Goal: Task Accomplishment & Management: Use online tool/utility

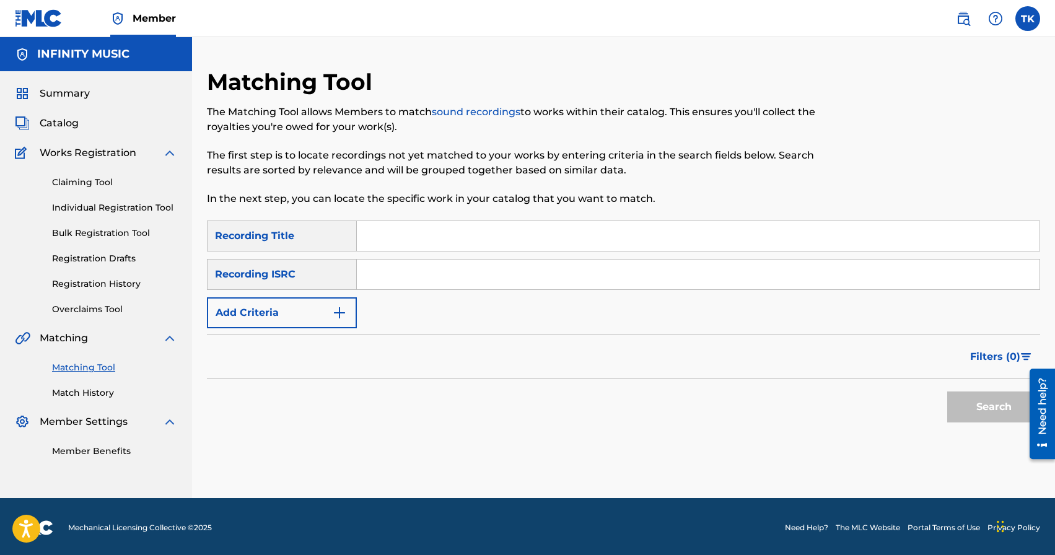
click at [334, 313] on img "Search Form" at bounding box center [339, 313] width 15 height 15
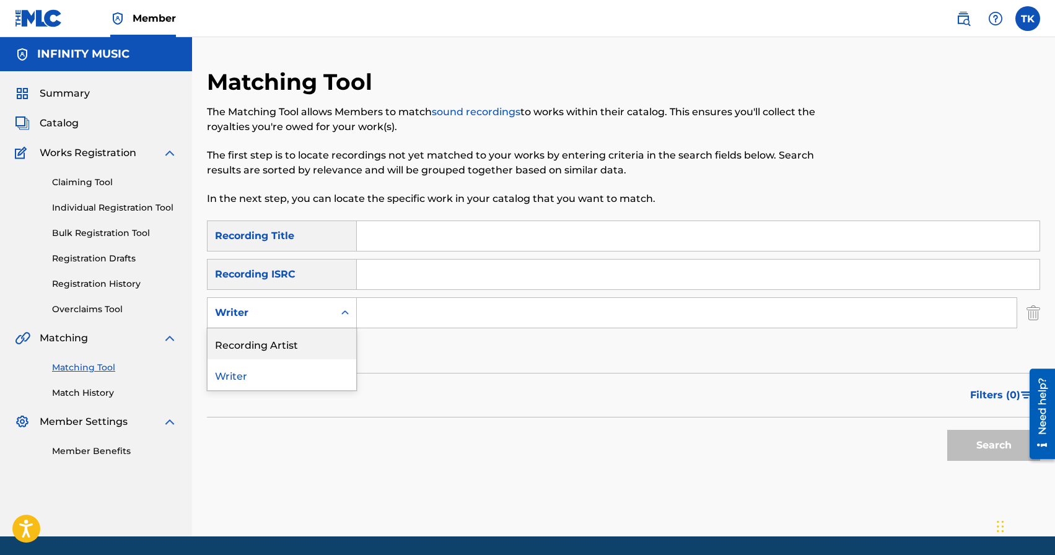
click at [333, 340] on div "Recording Artist" at bounding box center [282, 343] width 149 height 31
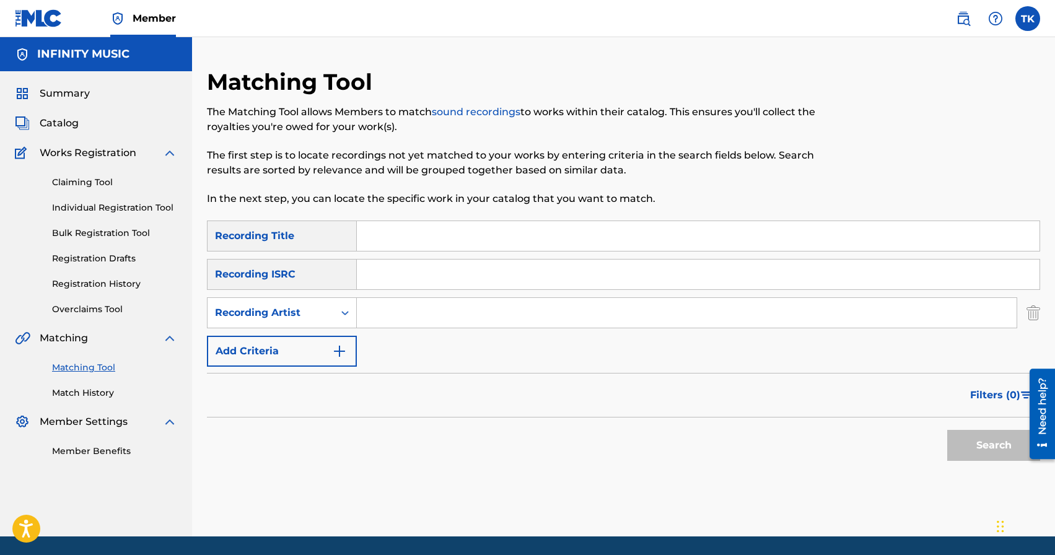
click at [394, 310] on input "Search Form" at bounding box center [687, 313] width 660 height 30
type input "Bomber J"
click at [432, 226] on input "Search Form" at bounding box center [698, 236] width 683 height 30
type input "Black uniform"
click at [967, 449] on button "Search" at bounding box center [994, 445] width 93 height 31
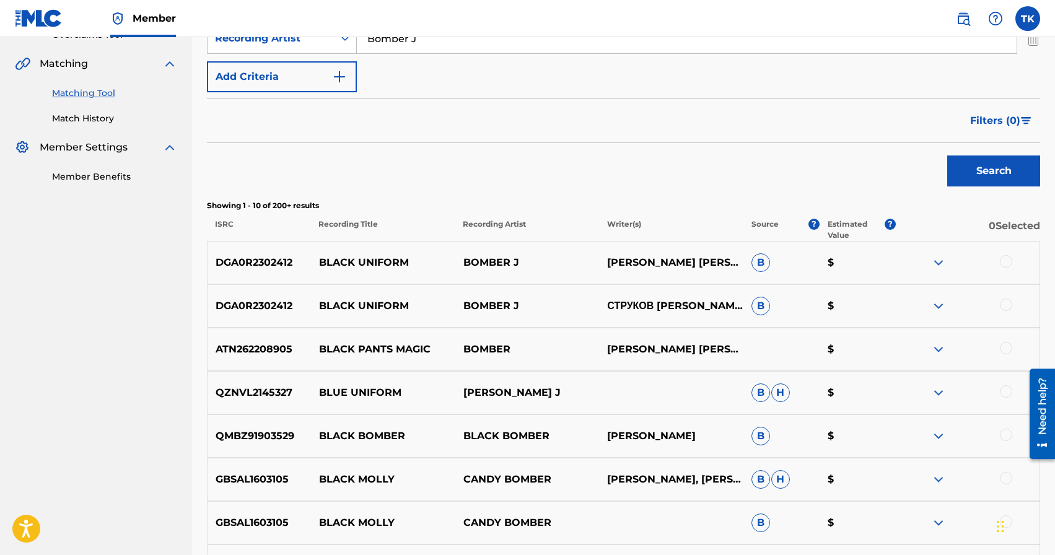
scroll to position [273, 0]
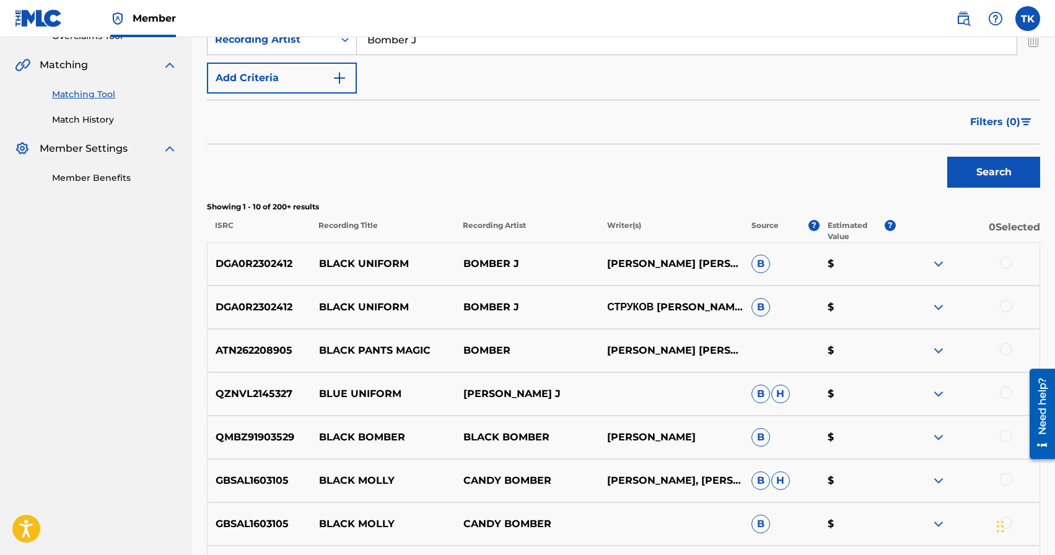
click at [368, 264] on p "BLACK UNIFORM" at bounding box center [383, 264] width 144 height 15
copy p "BLACK UNIFORM"
click at [1008, 309] on div at bounding box center [1006, 306] width 12 height 12
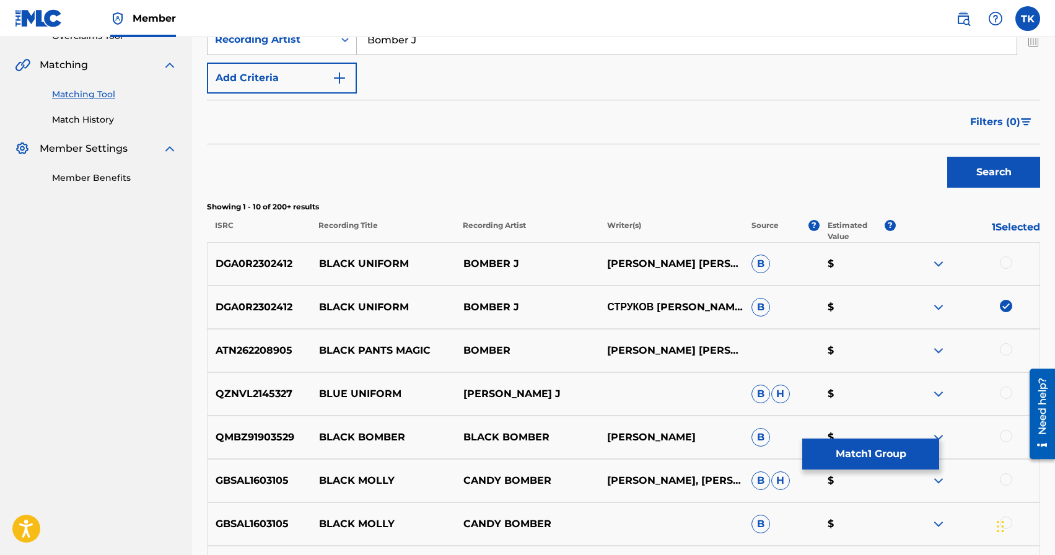
click at [1005, 265] on div at bounding box center [1006, 263] width 12 height 12
click at [870, 459] on button "Match 2 Groups" at bounding box center [871, 454] width 137 height 31
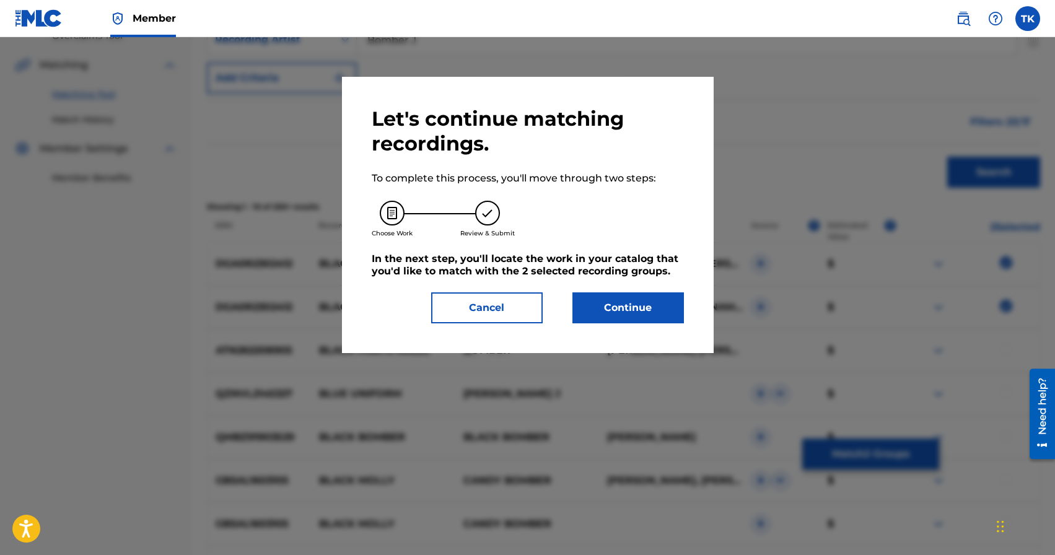
click at [659, 309] on button "Continue" at bounding box center [629, 308] width 112 height 31
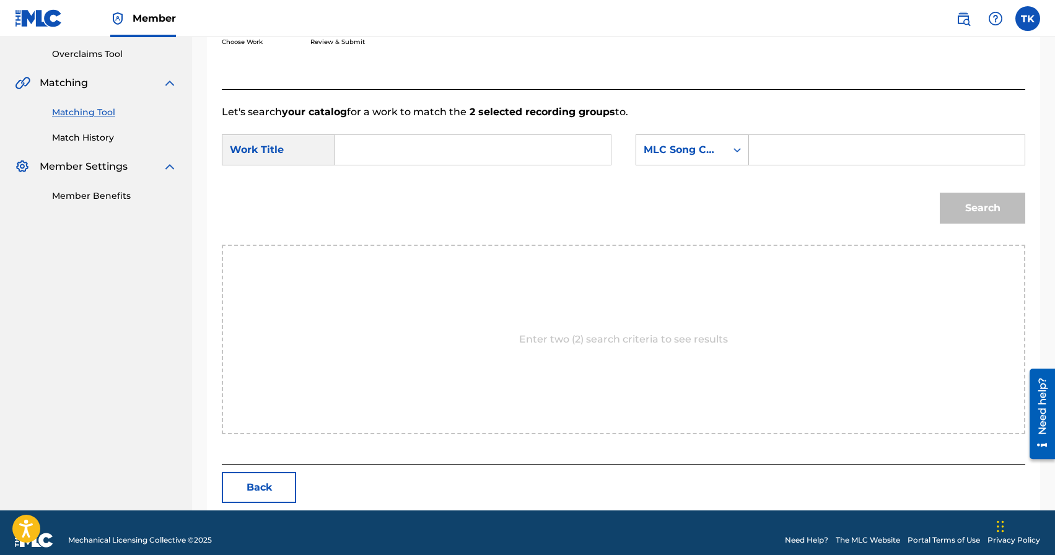
scroll to position [270, 0]
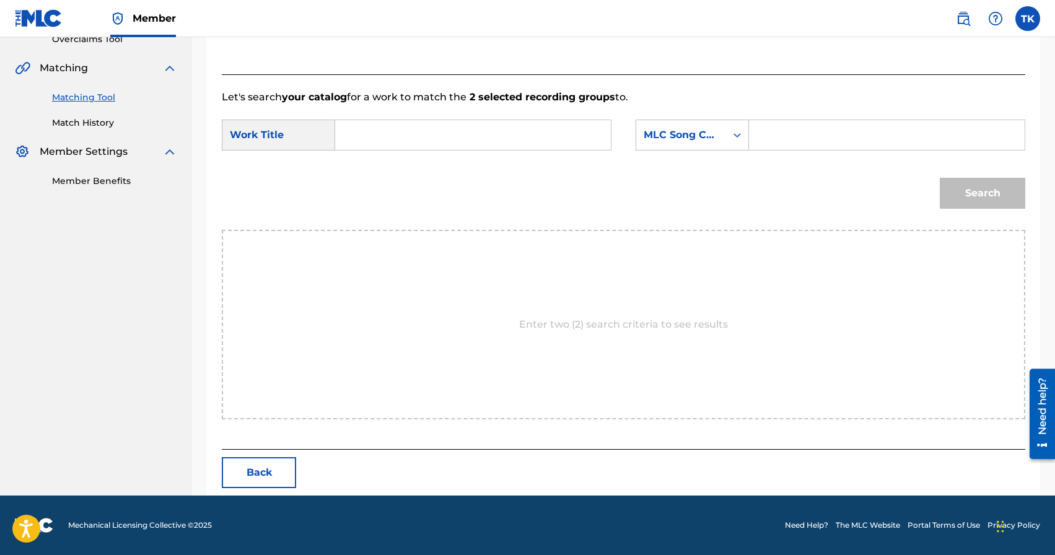
click at [524, 144] on input "Search Form" at bounding box center [473, 135] width 255 height 30
paste input "BLACK UNIFORM"
click at [403, 177] on div "black uniform" at bounding box center [380, 170] width 68 height 37
type input "black uniform"
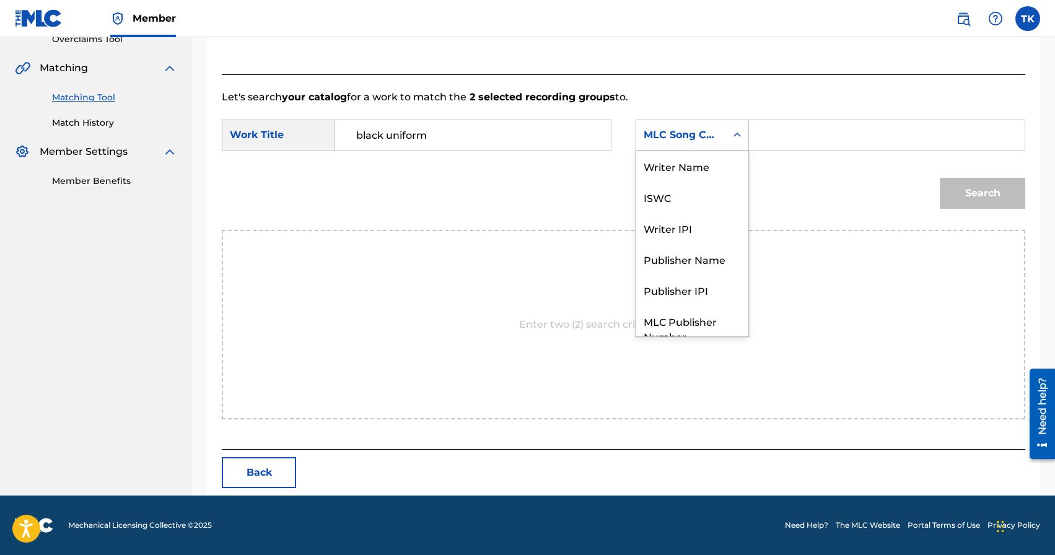
click at [733, 148] on div "Search Form" at bounding box center [737, 135] width 22 height 30
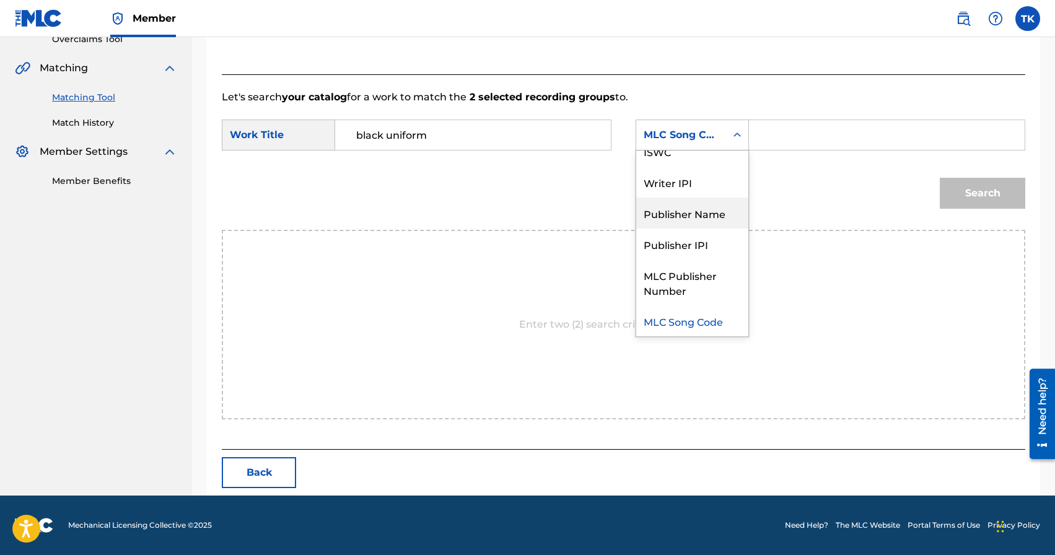
click at [698, 214] on div "Publisher Name" at bounding box center [692, 213] width 112 height 31
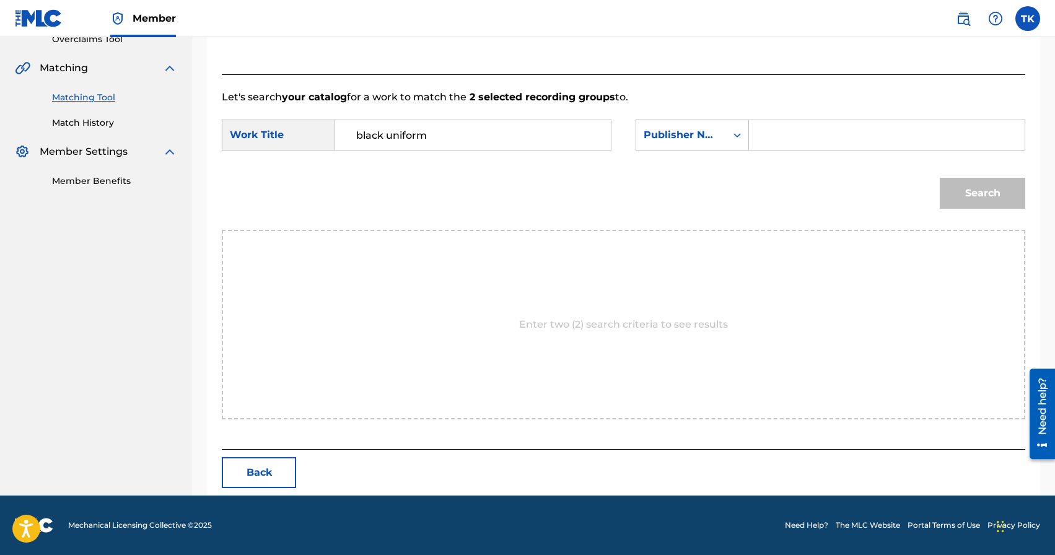
click at [777, 138] on input "Search Form" at bounding box center [887, 135] width 255 height 30
type input "I"
click at [798, 136] on input "Search Form" at bounding box center [887, 135] width 255 height 30
type input "INFINITY MUSIC"
click at [976, 193] on button "Search" at bounding box center [983, 193] width 86 height 31
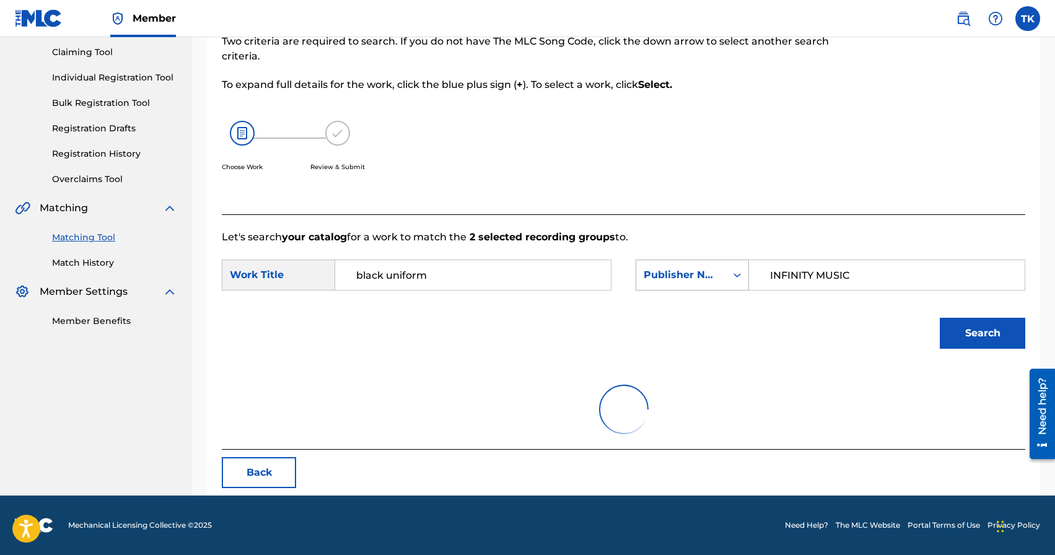
scroll to position [270, 0]
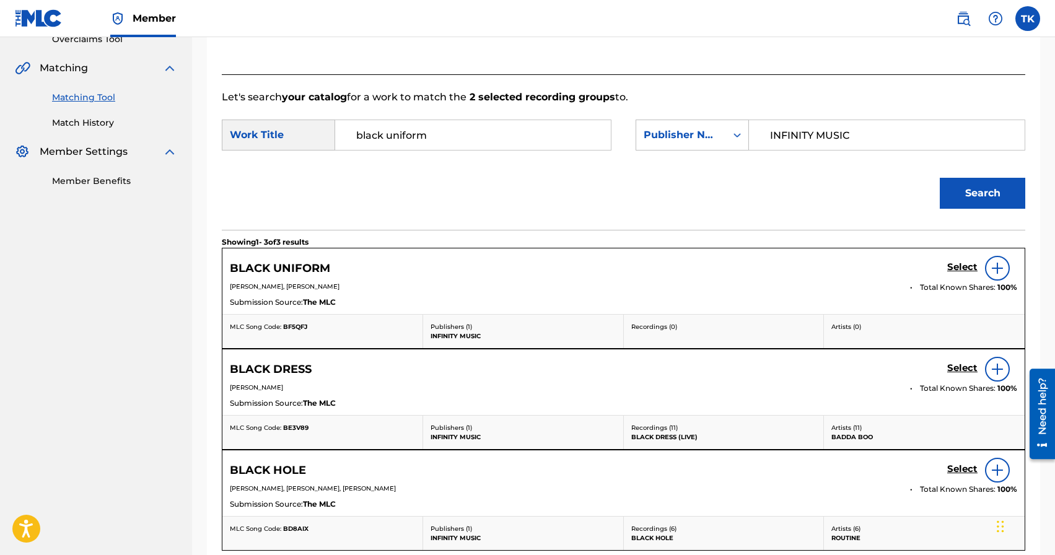
click at [952, 268] on h5 "Select" at bounding box center [963, 268] width 30 height 12
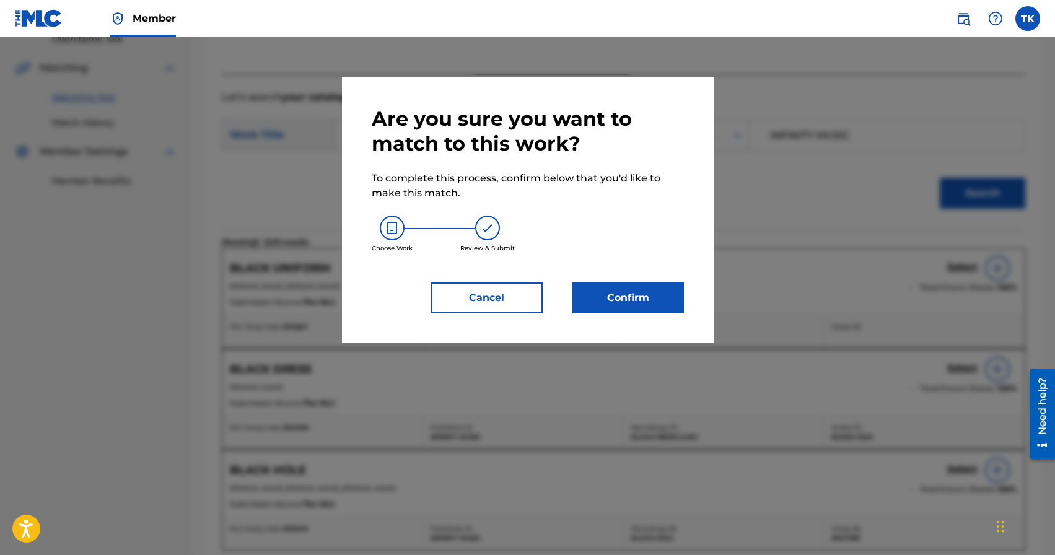
click at [630, 296] on button "Confirm" at bounding box center [629, 298] width 112 height 31
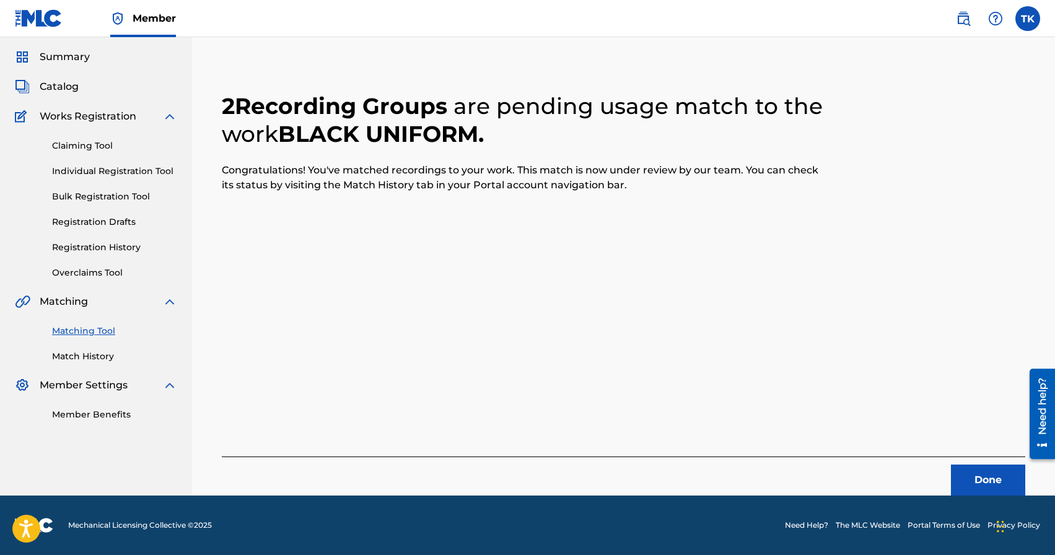
scroll to position [37, 0]
click at [974, 469] on button "Done" at bounding box center [988, 480] width 74 height 31
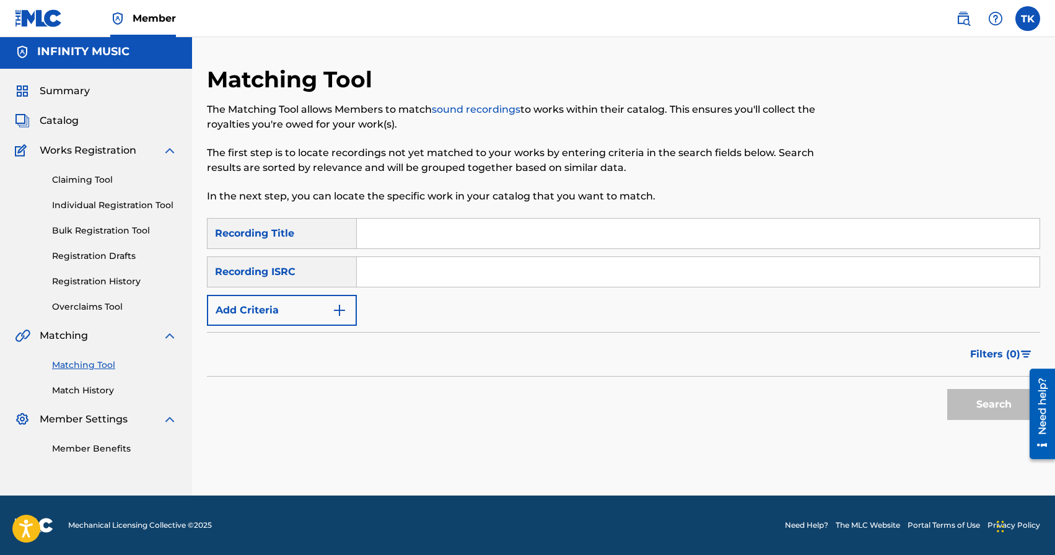
scroll to position [0, 0]
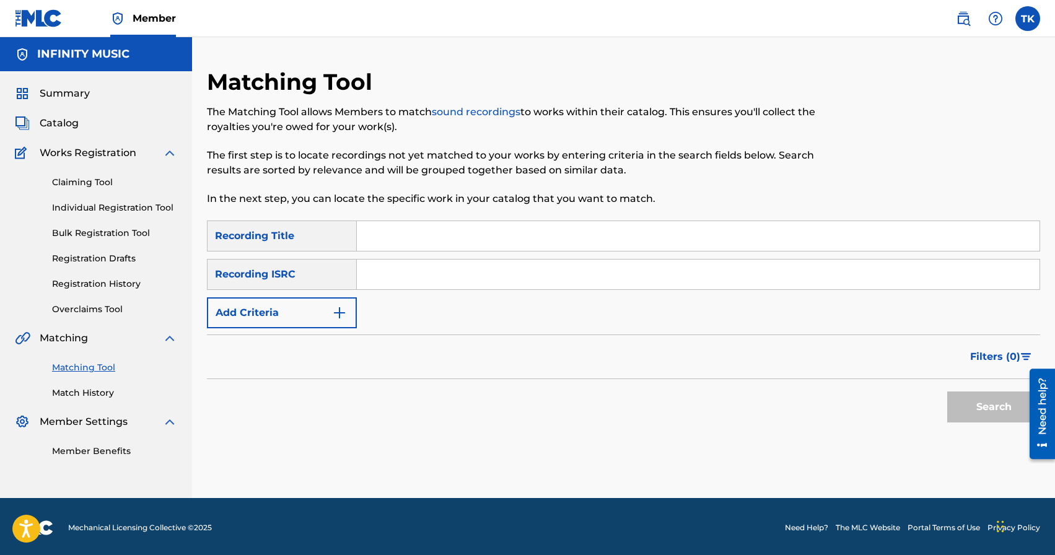
click at [421, 231] on input "Search Form" at bounding box center [698, 236] width 683 height 30
type input "move on"
click at [315, 319] on button "Add Criteria" at bounding box center [282, 312] width 150 height 31
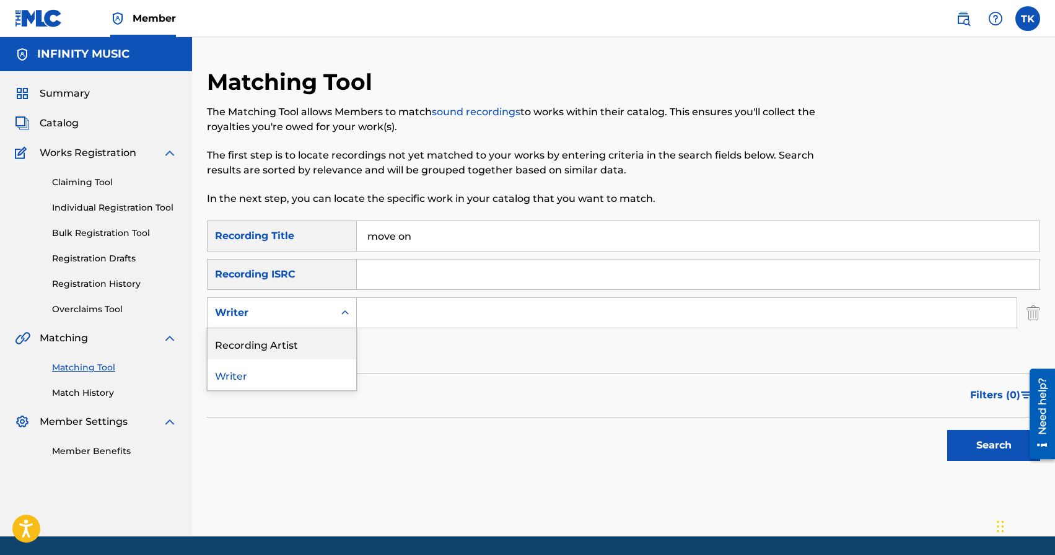
click at [312, 342] on div "Recording Artist" at bounding box center [282, 343] width 149 height 31
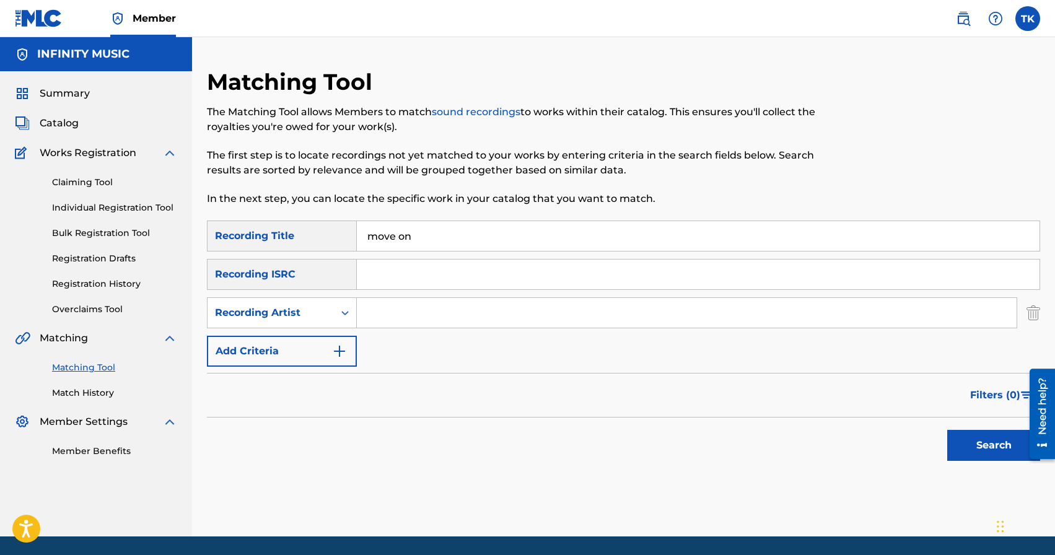
click at [389, 316] on input "Search Form" at bounding box center [687, 313] width 660 height 30
type input "Bomber J"
click at [986, 449] on button "Search" at bounding box center [994, 445] width 93 height 31
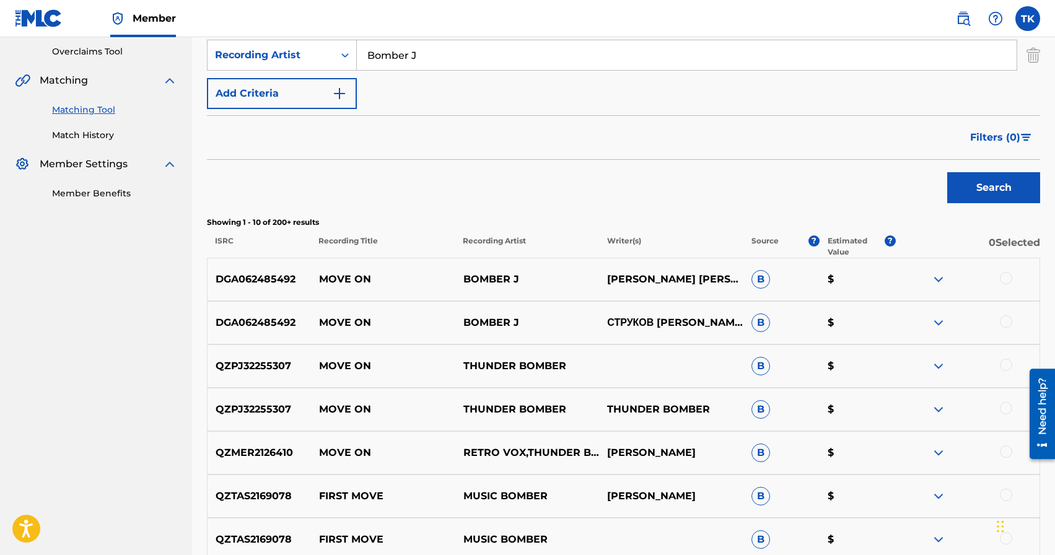
scroll to position [255, 0]
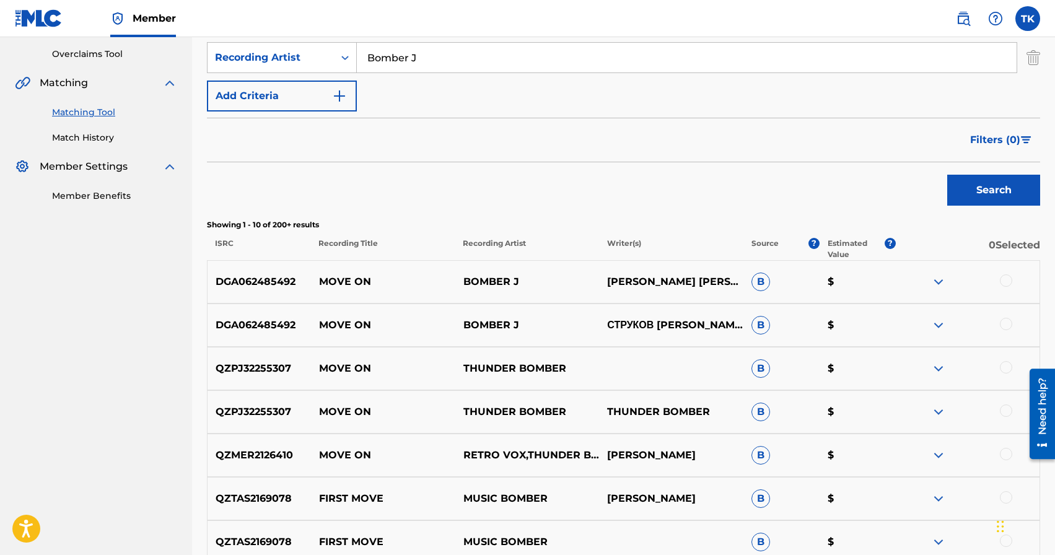
click at [1005, 283] on div at bounding box center [1006, 281] width 12 height 12
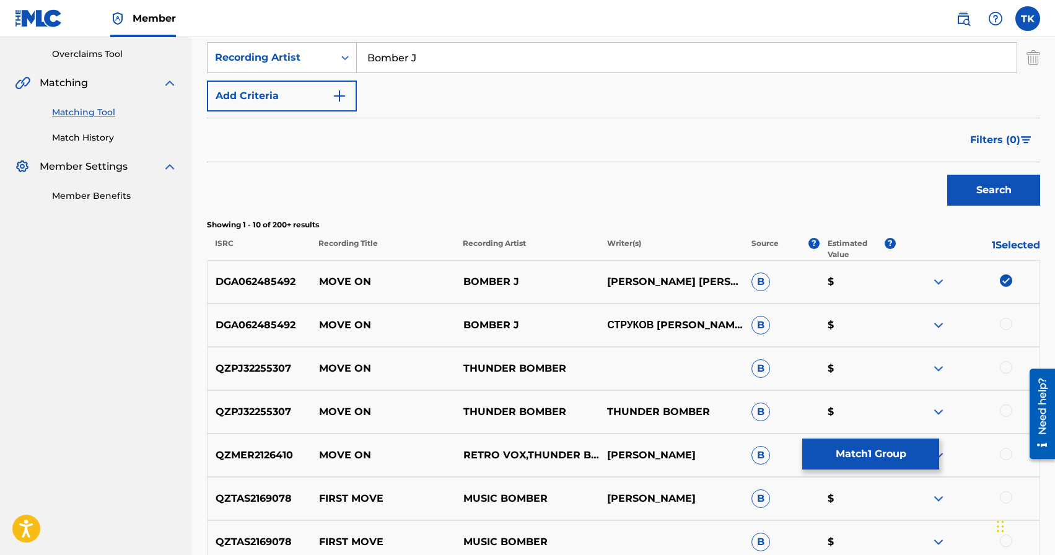
click at [1005, 319] on div at bounding box center [1006, 324] width 12 height 12
click at [882, 449] on button "Match 2 Groups" at bounding box center [871, 454] width 137 height 31
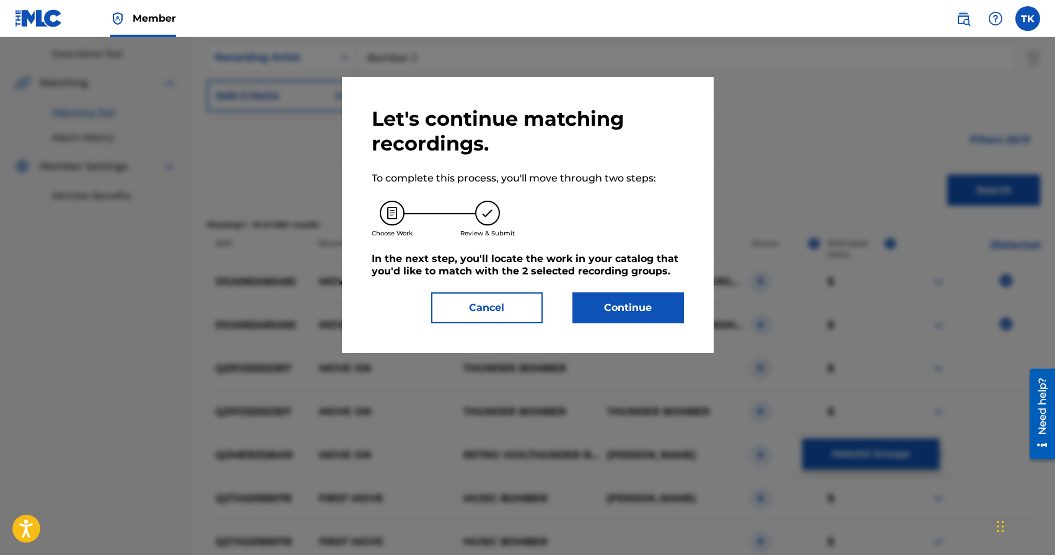
click at [636, 316] on button "Continue" at bounding box center [629, 308] width 112 height 31
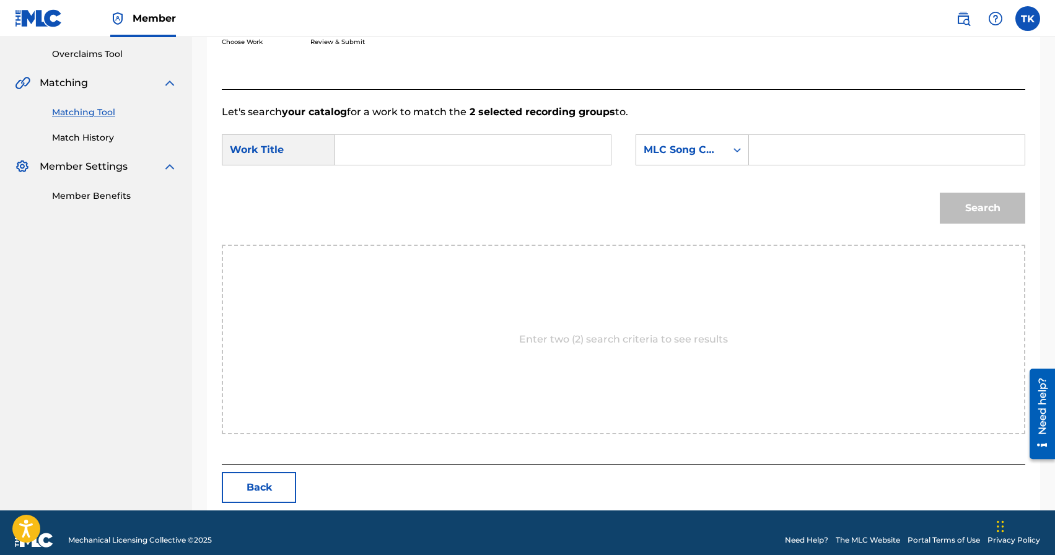
click at [478, 146] on input "Search Form" at bounding box center [473, 150] width 255 height 30
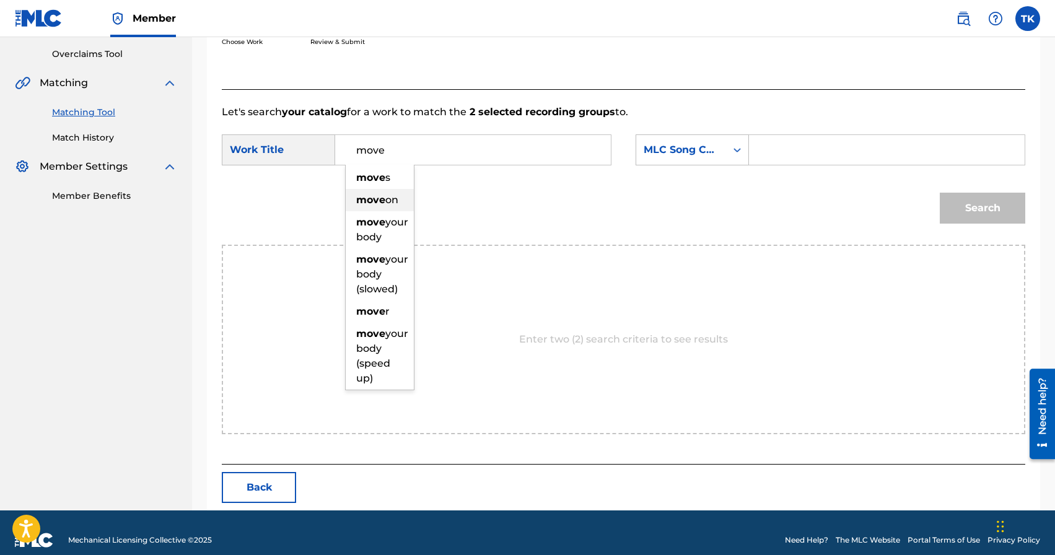
click at [384, 195] on strong "move" at bounding box center [370, 200] width 29 height 12
type input "move on"
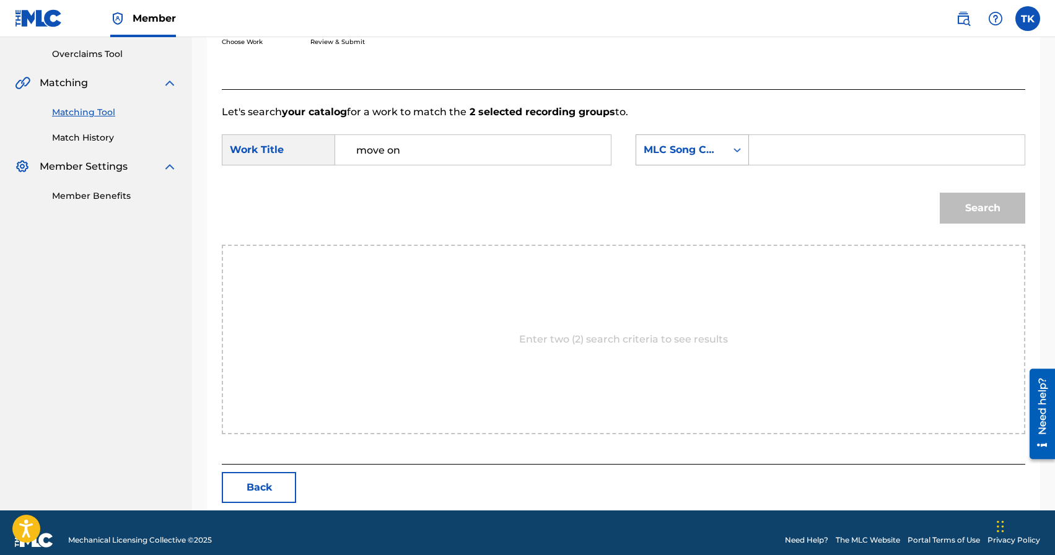
click at [727, 163] on div "Search Form" at bounding box center [737, 150] width 22 height 30
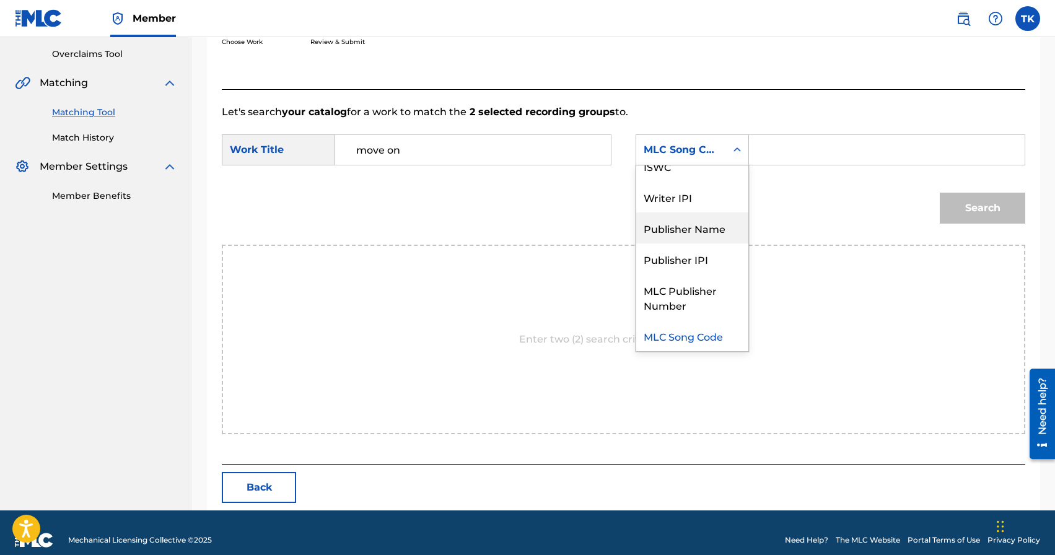
click at [709, 222] on div "Publisher Name" at bounding box center [692, 228] width 112 height 31
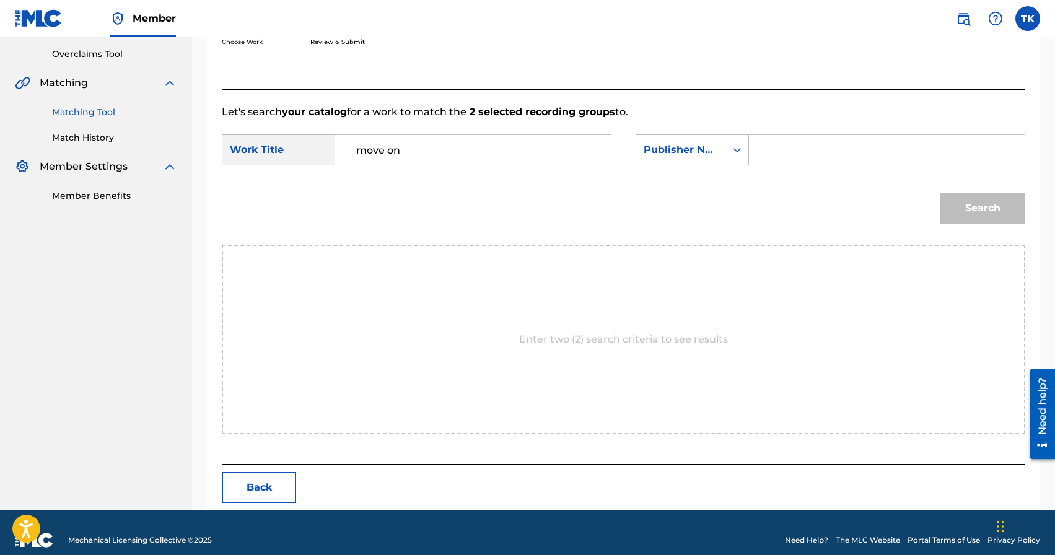
click at [783, 154] on input "Search Form" at bounding box center [887, 150] width 255 height 30
type input "INFINITY MUSIC"
click at [968, 215] on button "Search" at bounding box center [983, 208] width 86 height 31
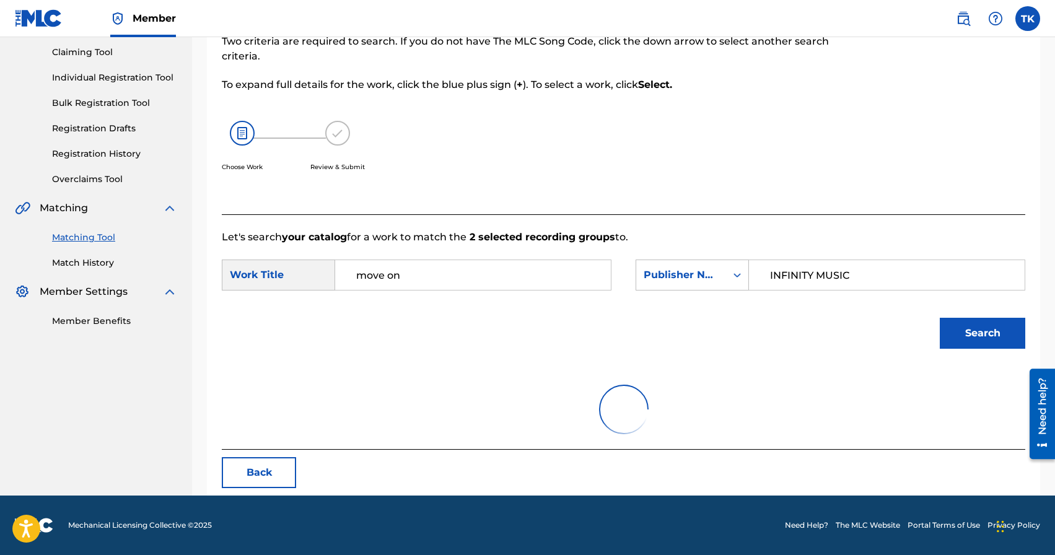
scroll to position [255, 0]
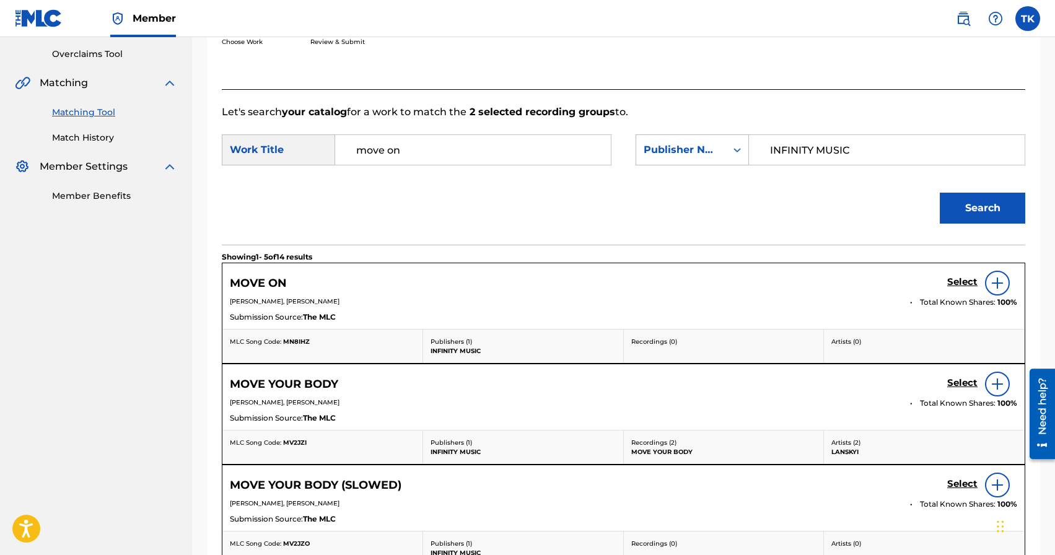
click at [958, 281] on h5 "Select" at bounding box center [963, 282] width 30 height 12
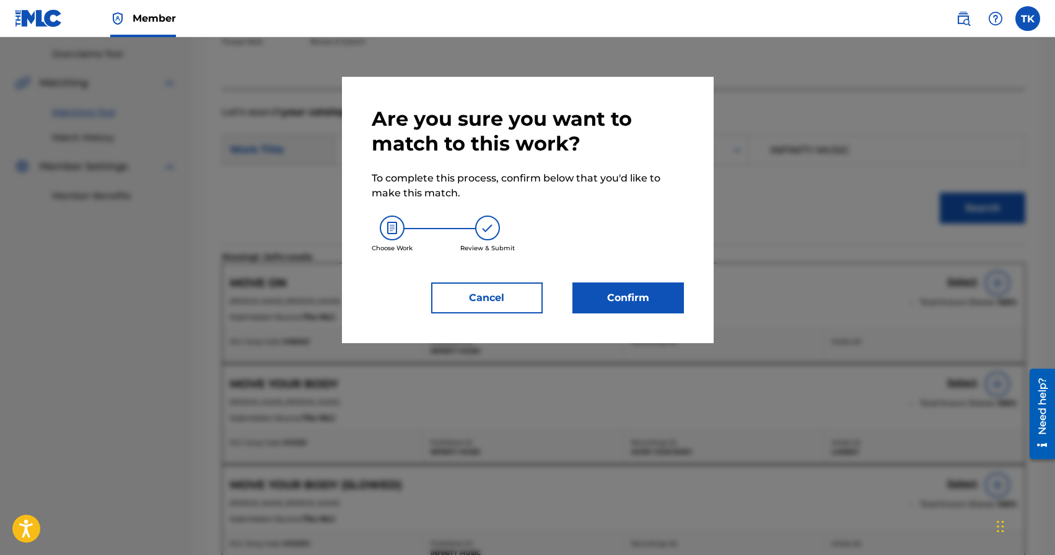
click at [667, 286] on button "Confirm" at bounding box center [629, 298] width 112 height 31
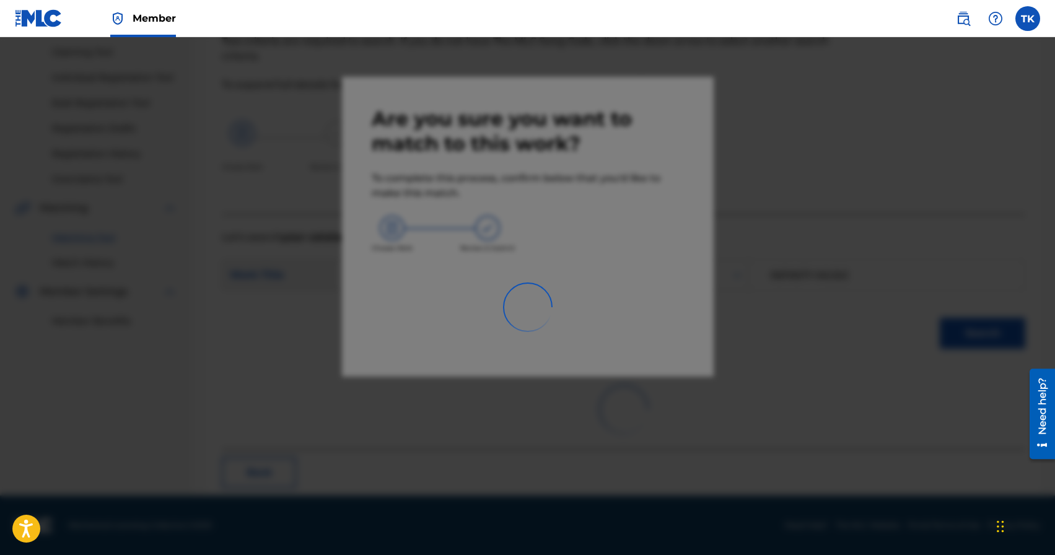
scroll to position [37, 0]
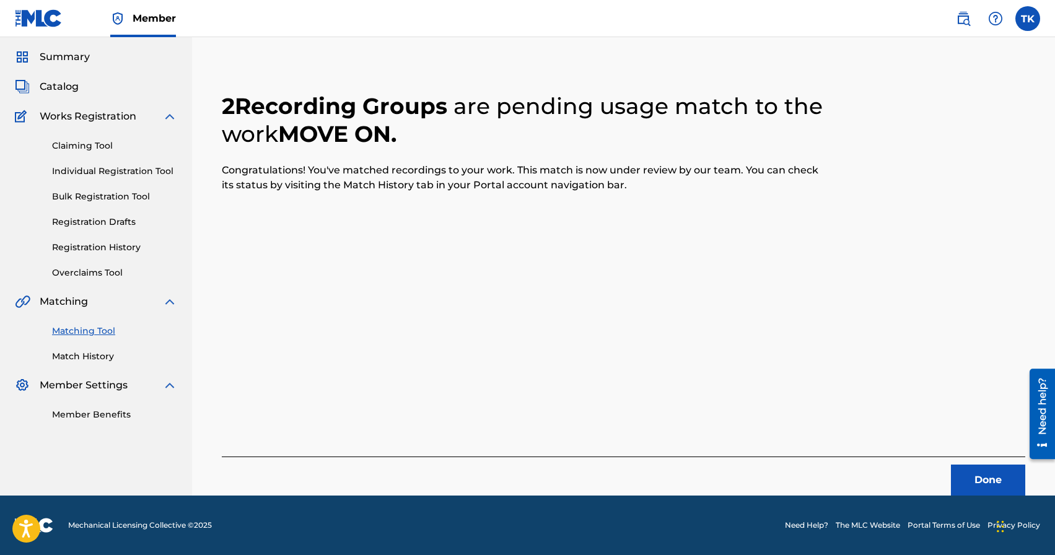
click at [974, 477] on button "Done" at bounding box center [988, 480] width 74 height 31
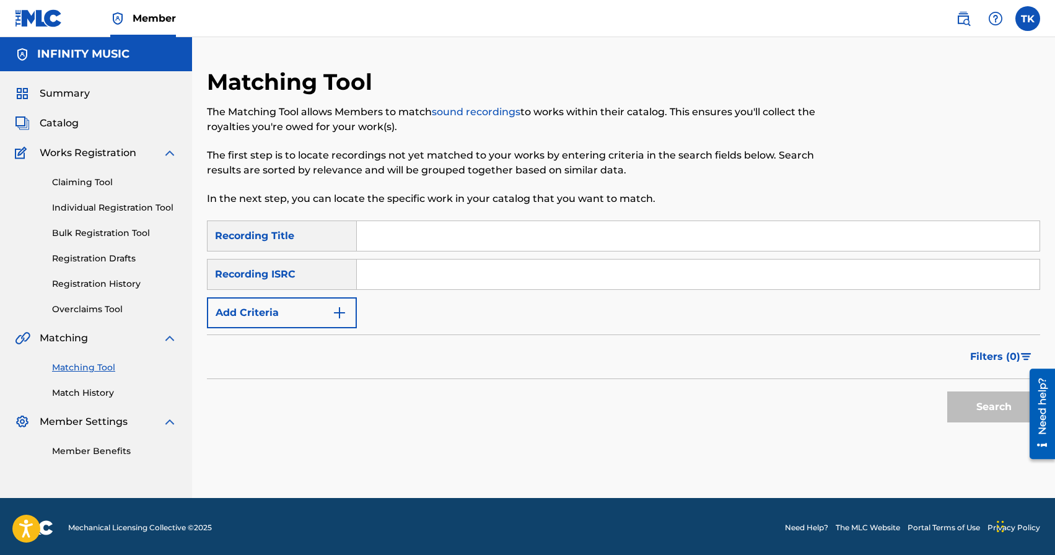
click at [437, 234] on input "Search Form" at bounding box center [698, 236] width 683 height 30
type input "рядом"
click at [327, 325] on button "Add Criteria" at bounding box center [282, 312] width 150 height 31
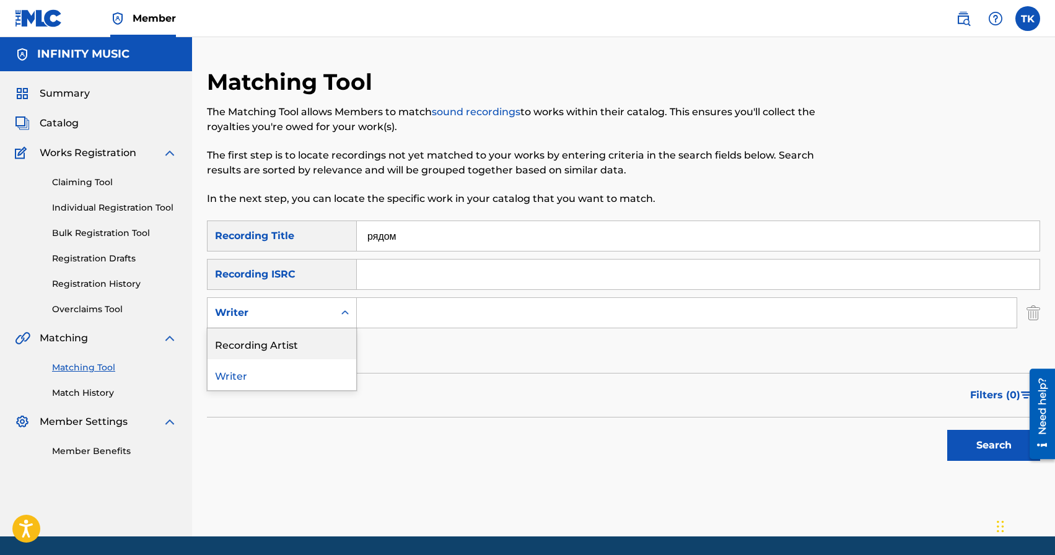
click at [327, 347] on div "Recording Artist" at bounding box center [282, 343] width 149 height 31
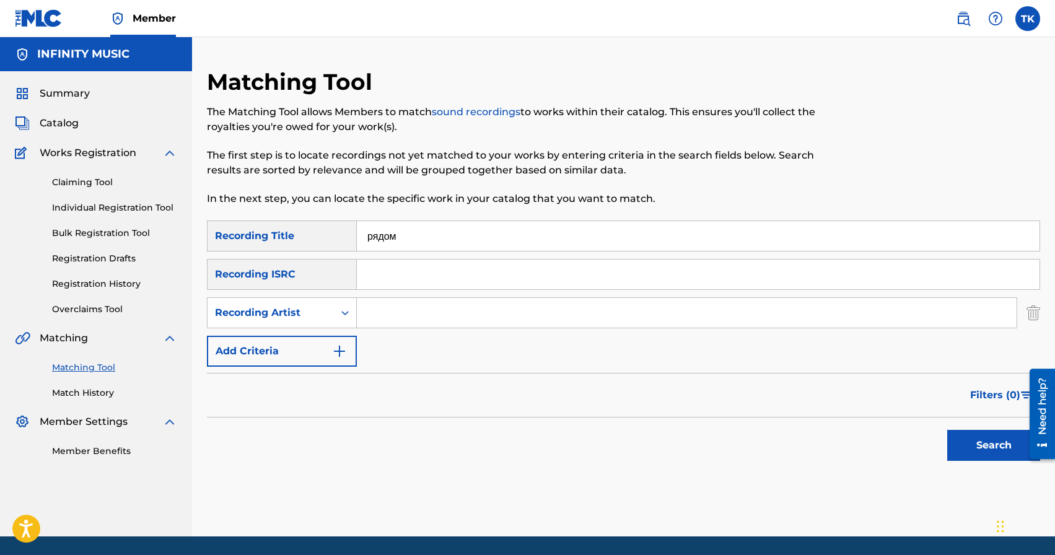
click at [427, 299] on input "Search Form" at bounding box center [687, 313] width 660 height 30
type input "и"
type input "Bomber J"
click at [961, 437] on button "Search" at bounding box center [994, 445] width 93 height 31
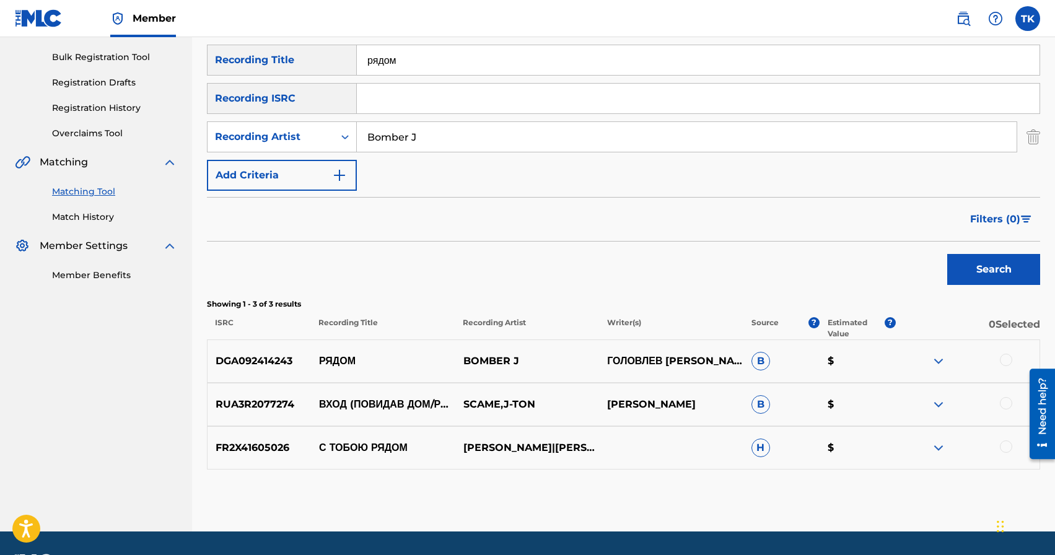
scroll to position [212, 0]
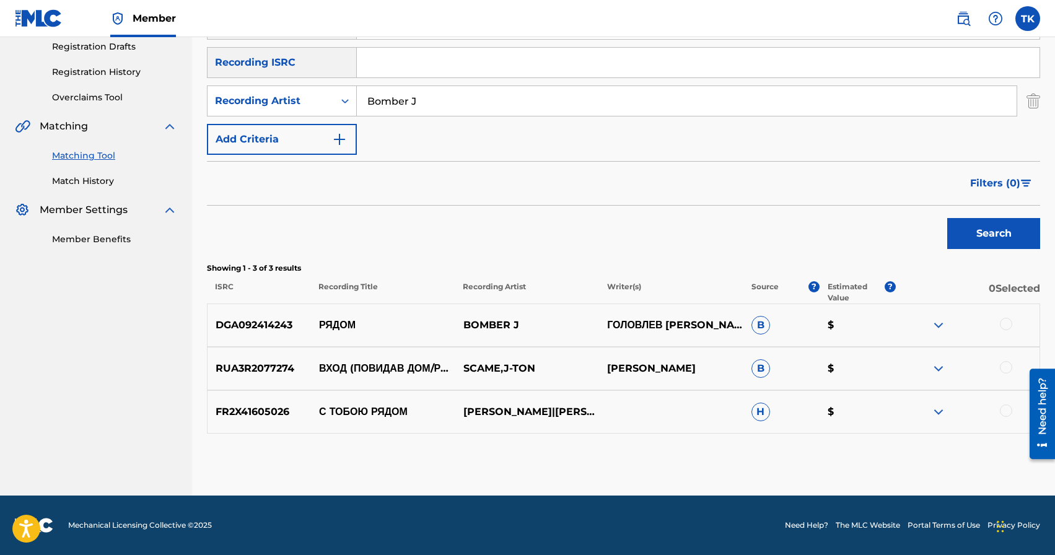
click at [1011, 322] on div at bounding box center [1006, 324] width 12 height 12
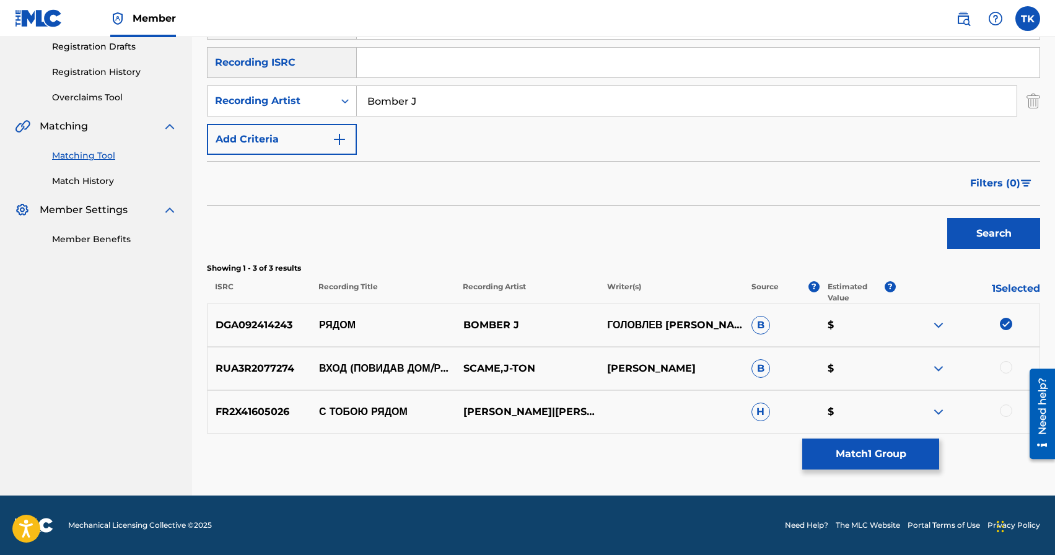
click at [892, 447] on button "Match 1 Group" at bounding box center [871, 454] width 137 height 31
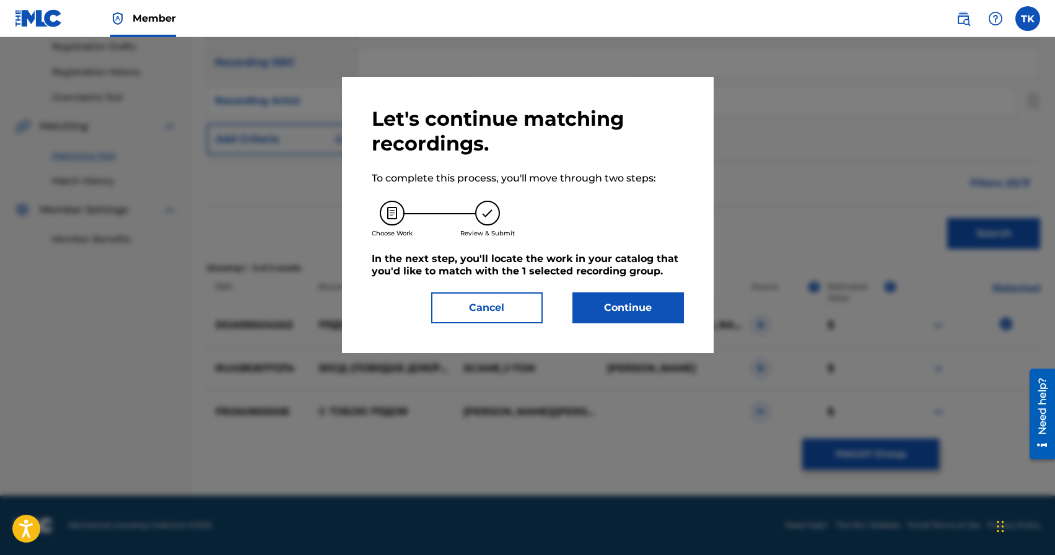
click at [625, 319] on button "Continue" at bounding box center [629, 308] width 112 height 31
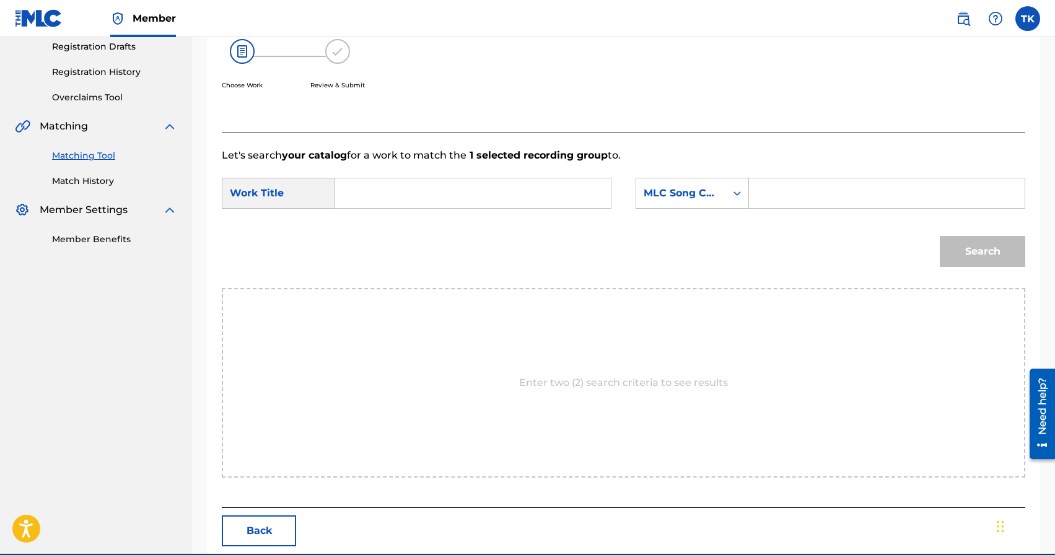
click at [483, 184] on input "Search Form" at bounding box center [473, 193] width 255 height 30
type input "b"
type input "рядом"
click at [725, 201] on div "MLC Song Code" at bounding box center [681, 194] width 90 height 24
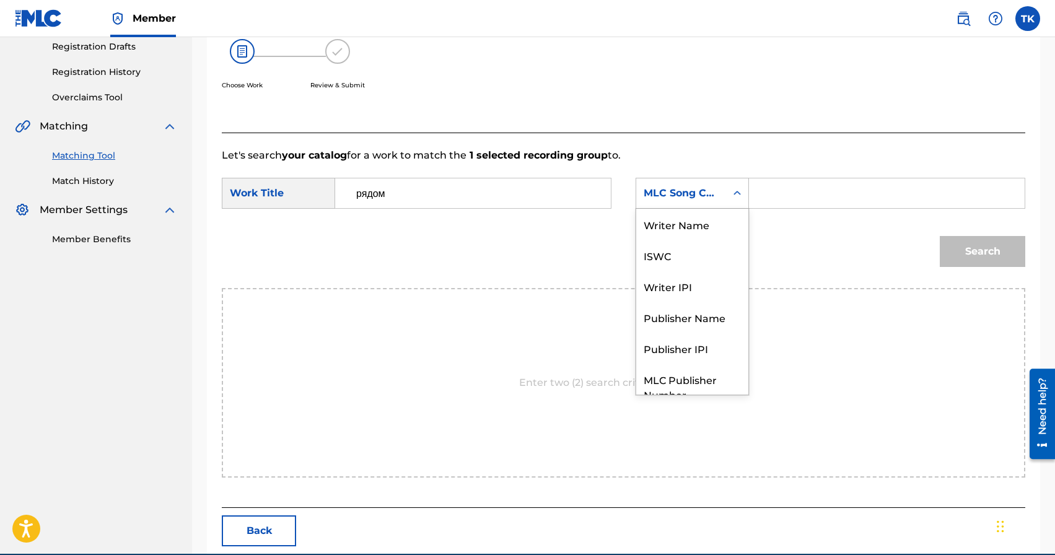
scroll to position [46, 0]
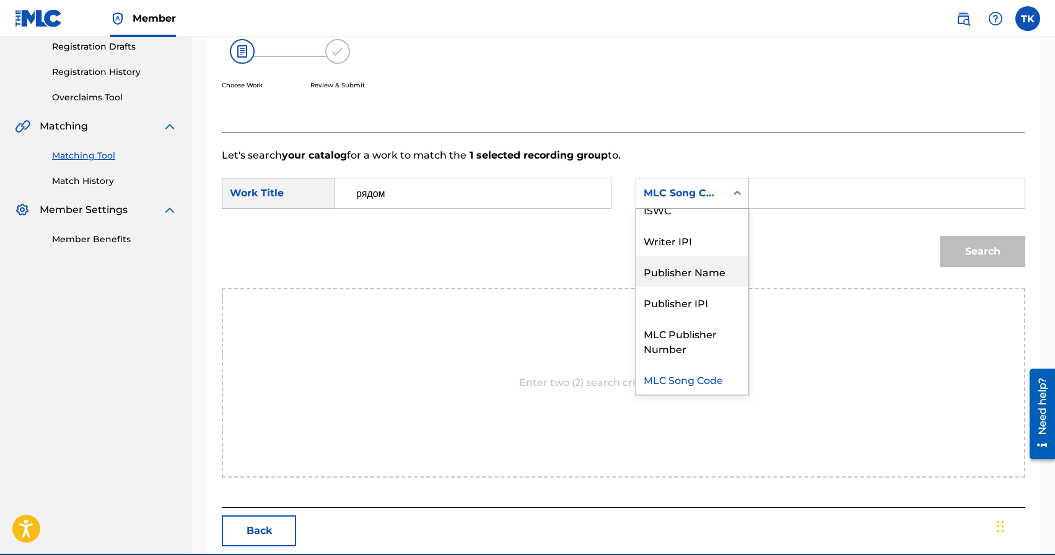
click at [695, 268] on div "Publisher Name" at bounding box center [692, 271] width 112 height 31
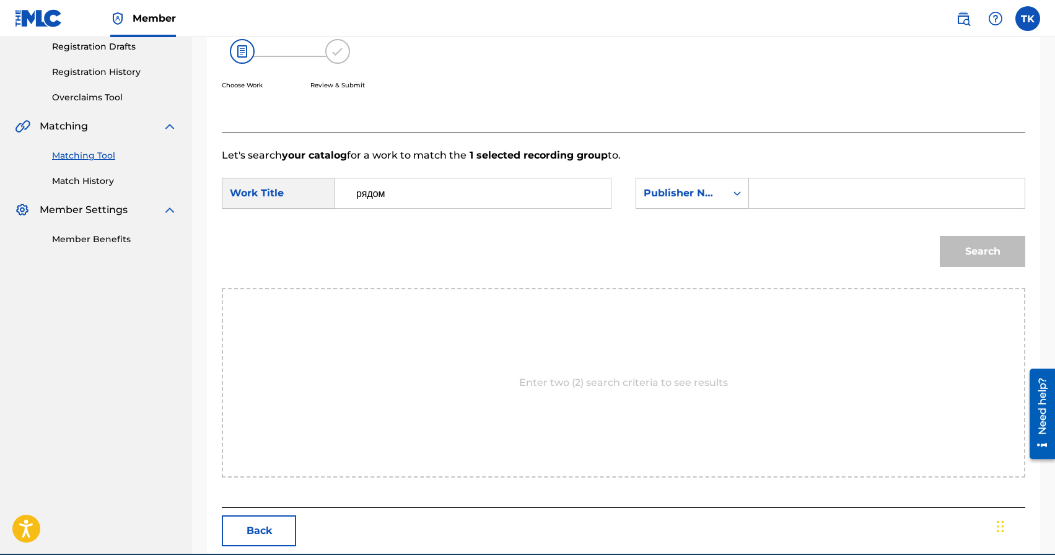
click at [791, 197] on input "Search Form" at bounding box center [887, 193] width 255 height 30
type input "INFINITY MUSIC"
click at [982, 263] on button "Search" at bounding box center [983, 251] width 86 height 31
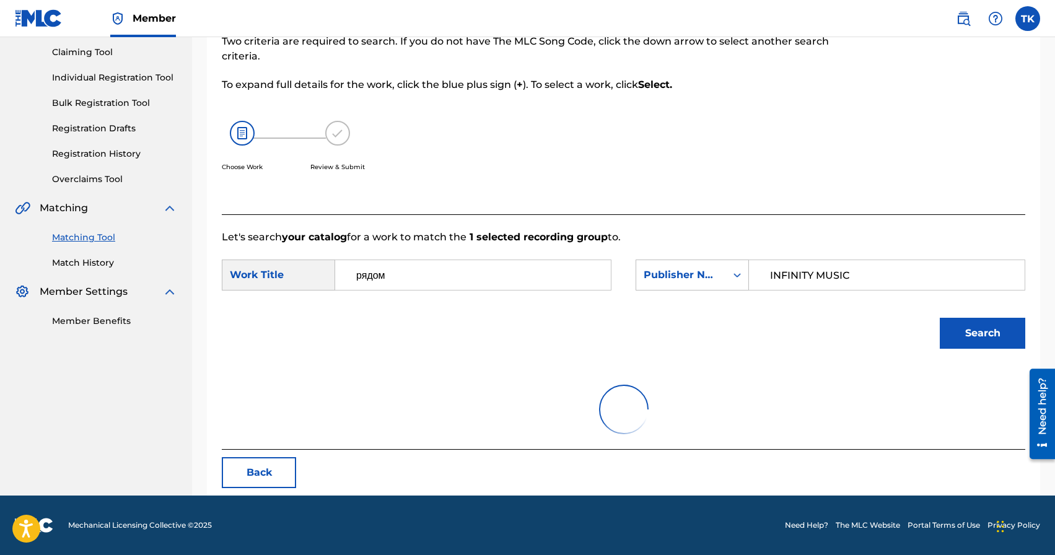
scroll to position [212, 0]
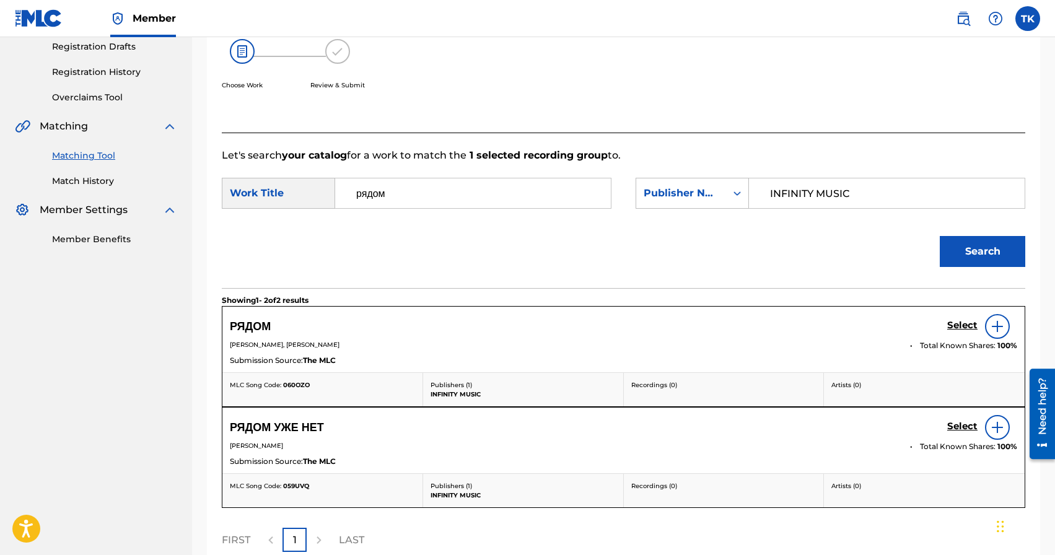
click at [956, 324] on h5 "Select" at bounding box center [963, 326] width 30 height 12
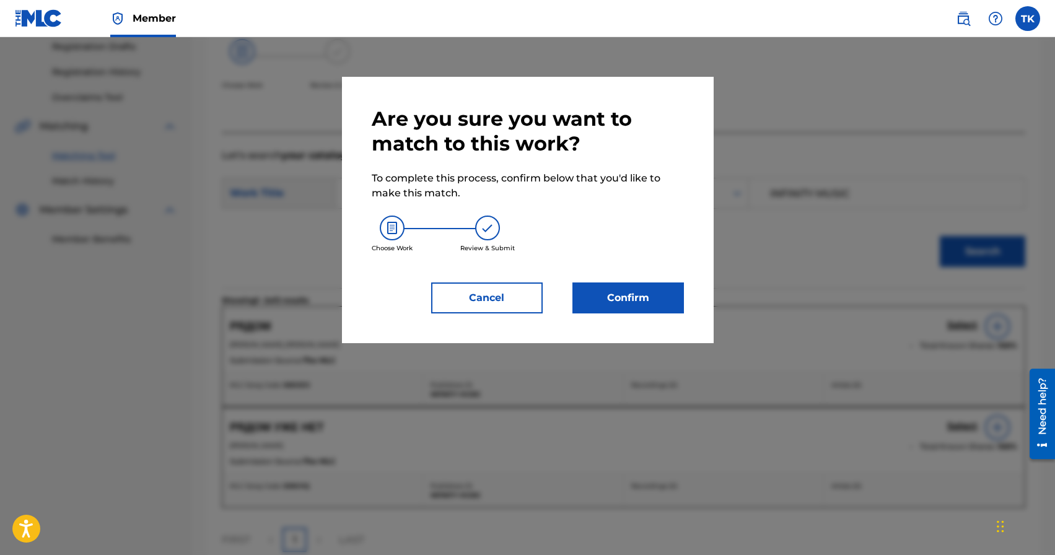
click at [670, 306] on button "Confirm" at bounding box center [629, 298] width 112 height 31
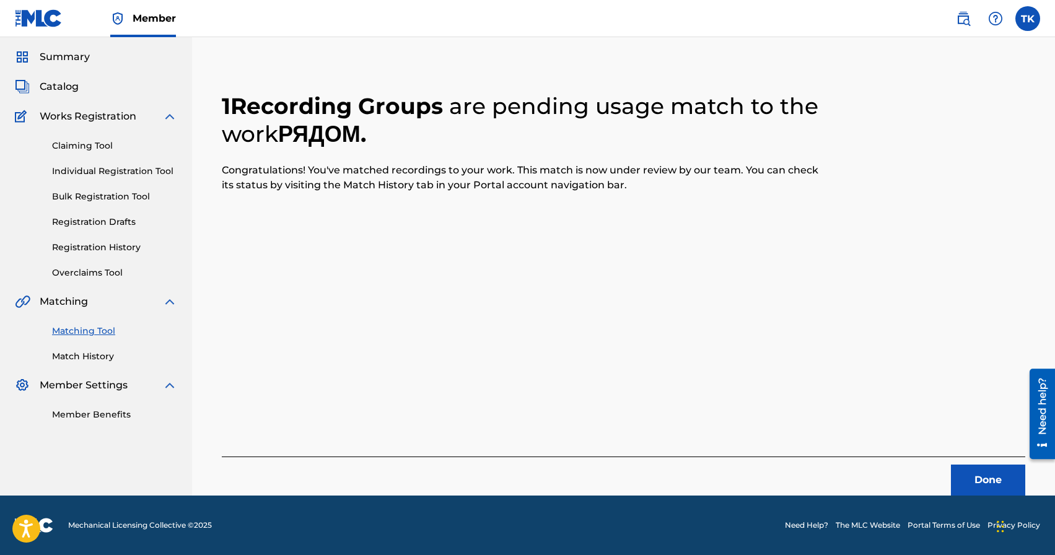
scroll to position [37, 0]
click at [964, 469] on button "Done" at bounding box center [988, 480] width 74 height 31
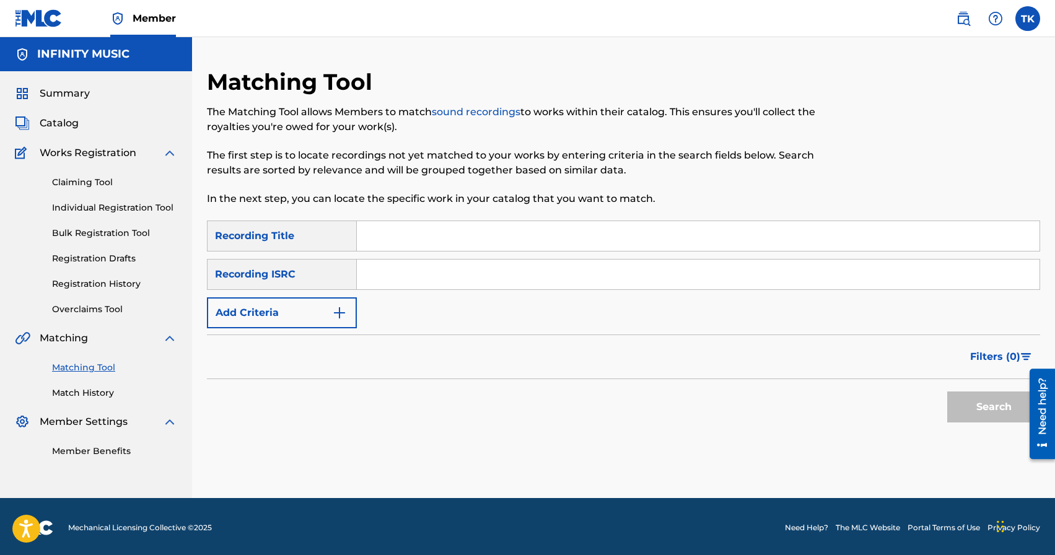
click at [559, 240] on input "Search Form" at bounding box center [698, 236] width 683 height 30
type input "влюбился"
click at [319, 317] on button "Add Criteria" at bounding box center [282, 312] width 150 height 31
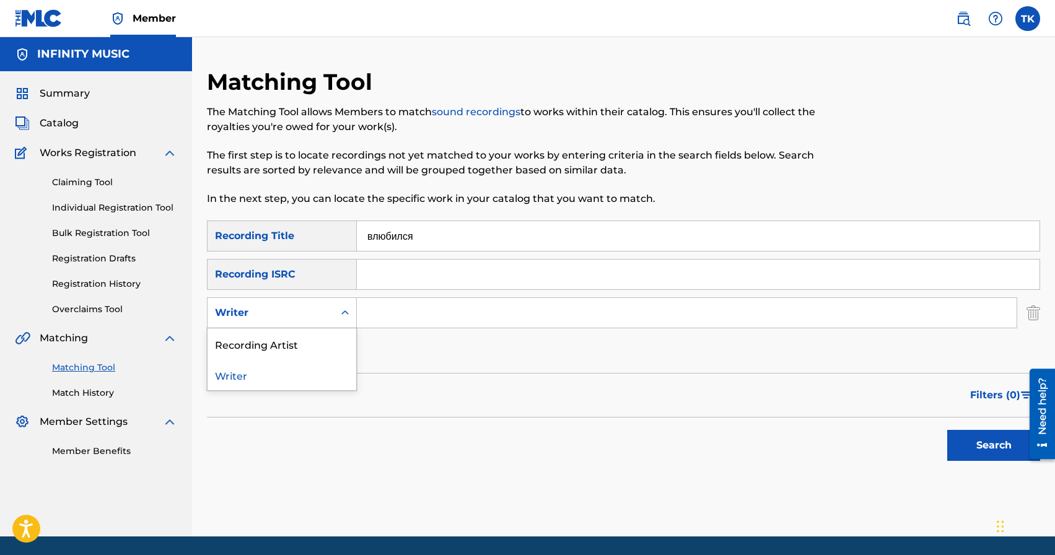
click at [319, 317] on div "Writer" at bounding box center [271, 313] width 112 height 15
click at [318, 348] on div "Recording Artist" at bounding box center [282, 343] width 149 height 31
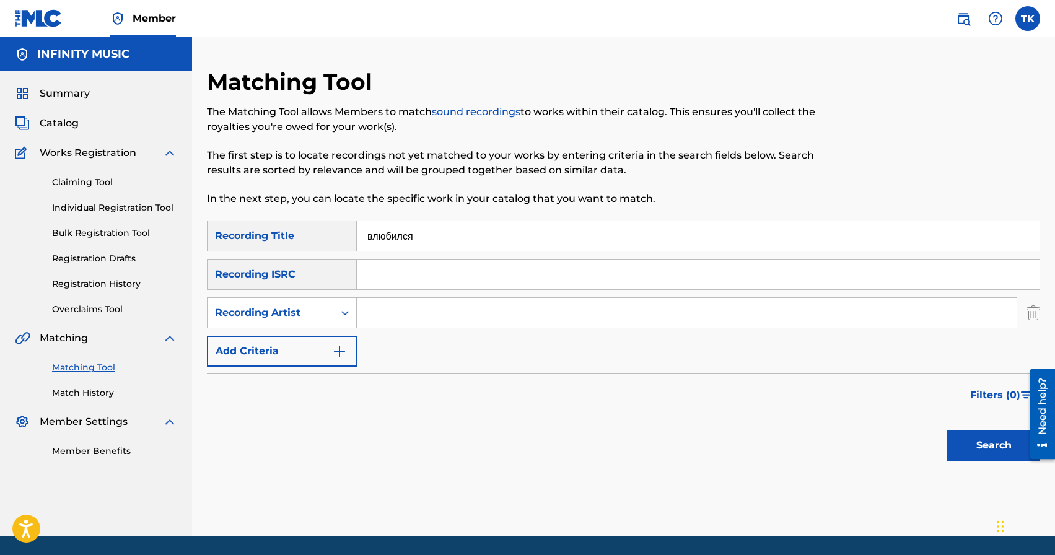
click at [403, 319] on input "Search Form" at bounding box center [687, 313] width 660 height 30
type input "Bomber J"
click at [974, 438] on button "Search" at bounding box center [994, 445] width 93 height 31
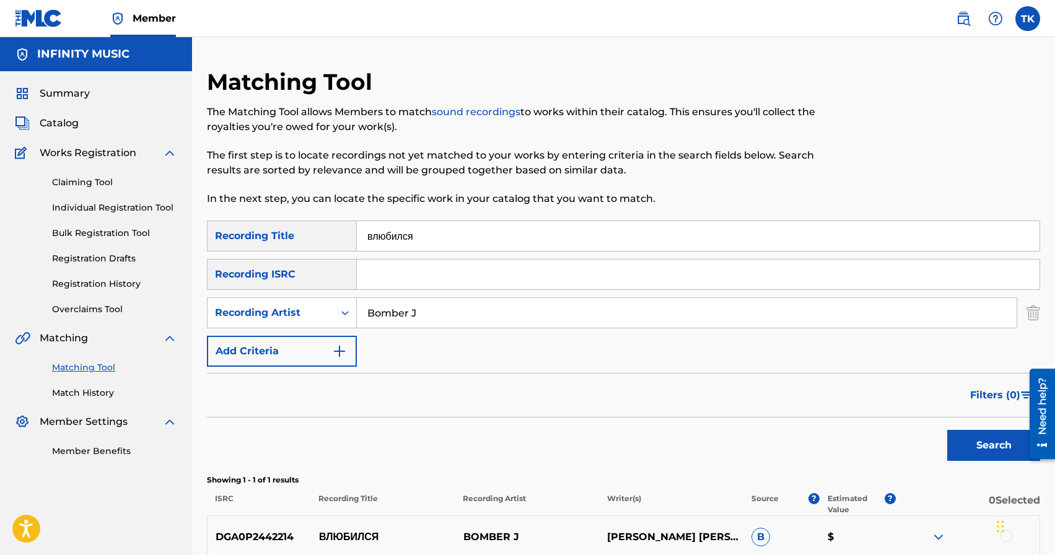
scroll to position [125, 0]
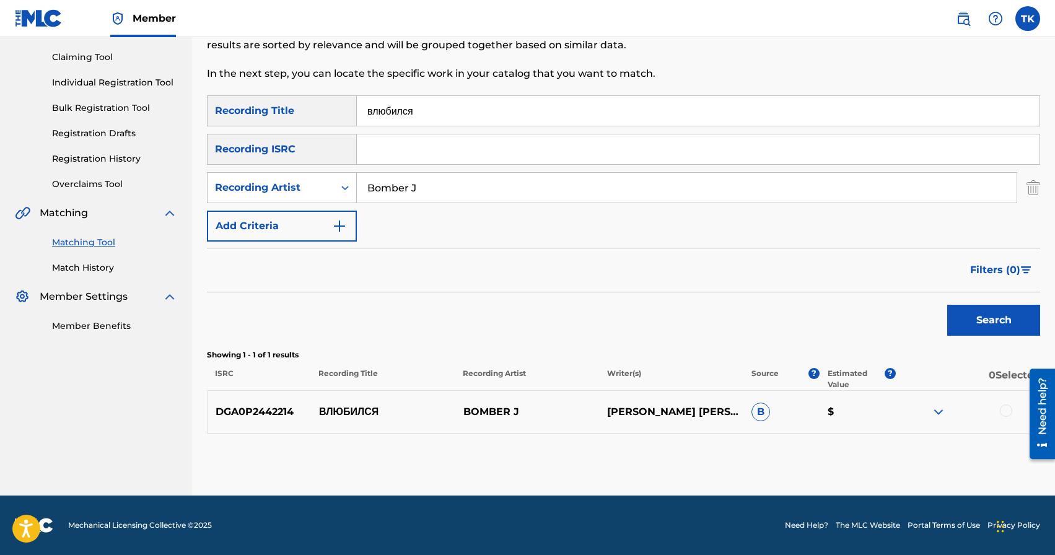
click at [1008, 413] on div at bounding box center [1006, 411] width 12 height 12
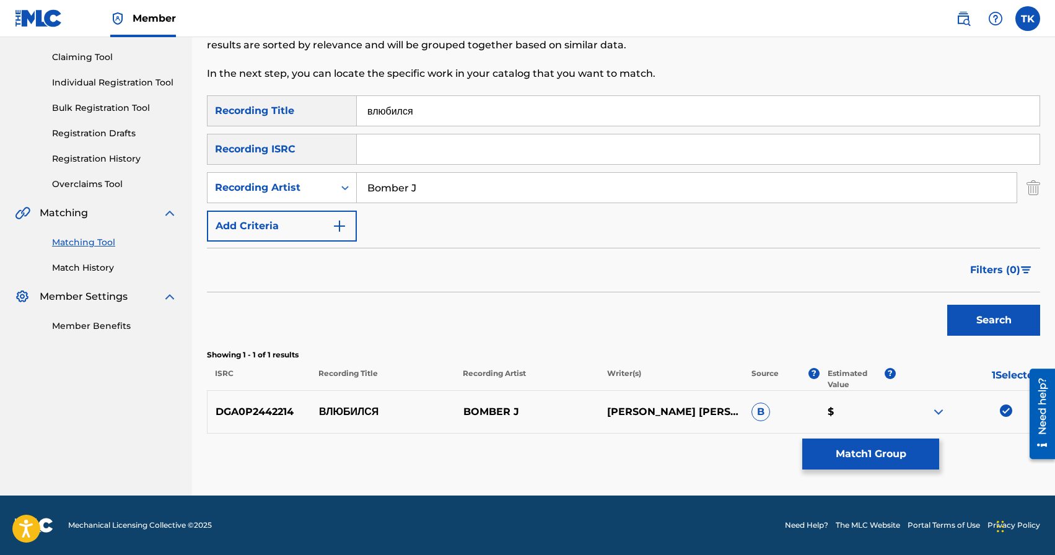
click at [880, 459] on button "Match 1 Group" at bounding box center [871, 454] width 137 height 31
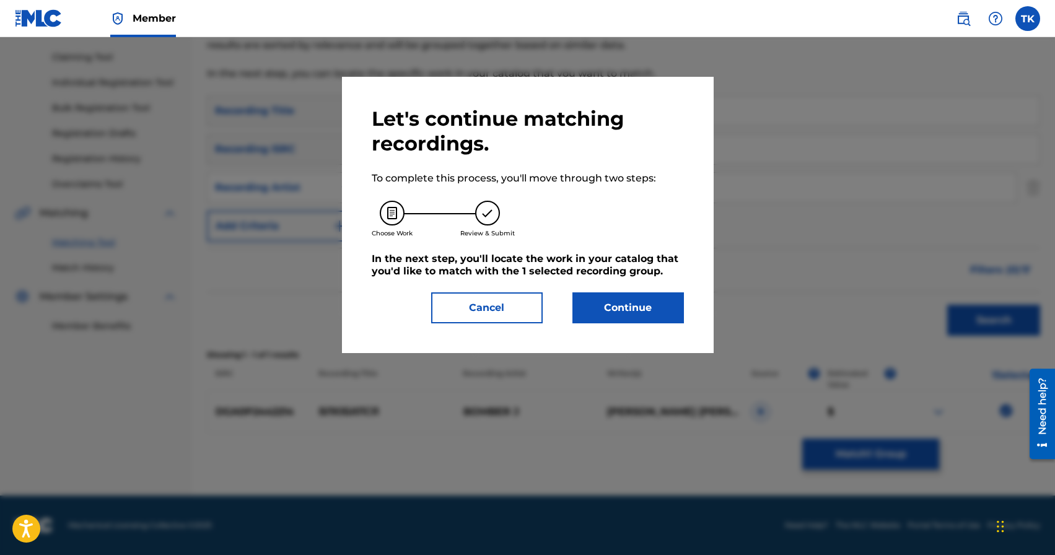
click at [664, 310] on button "Continue" at bounding box center [629, 308] width 112 height 31
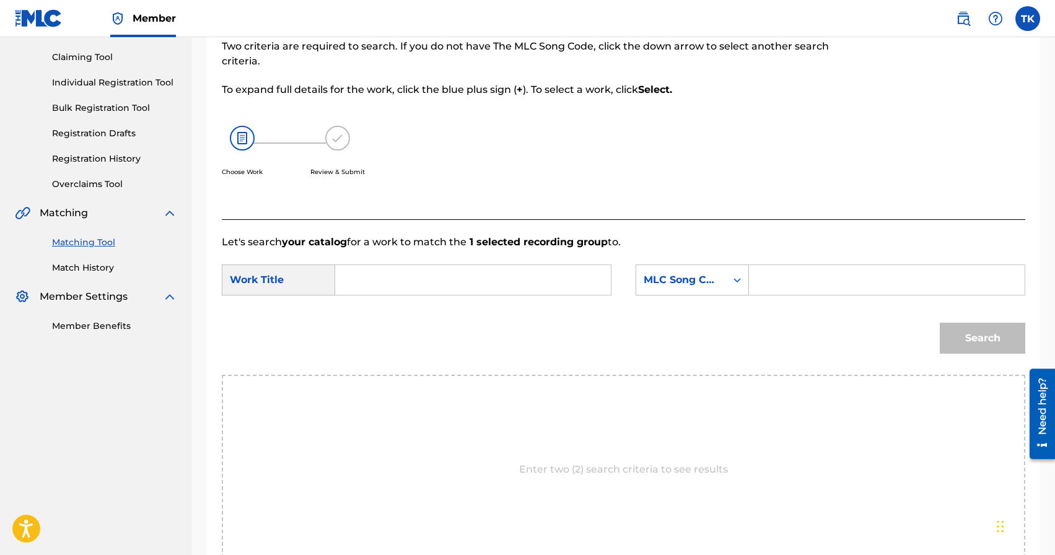
click at [505, 265] on input "Search Form" at bounding box center [473, 280] width 255 height 30
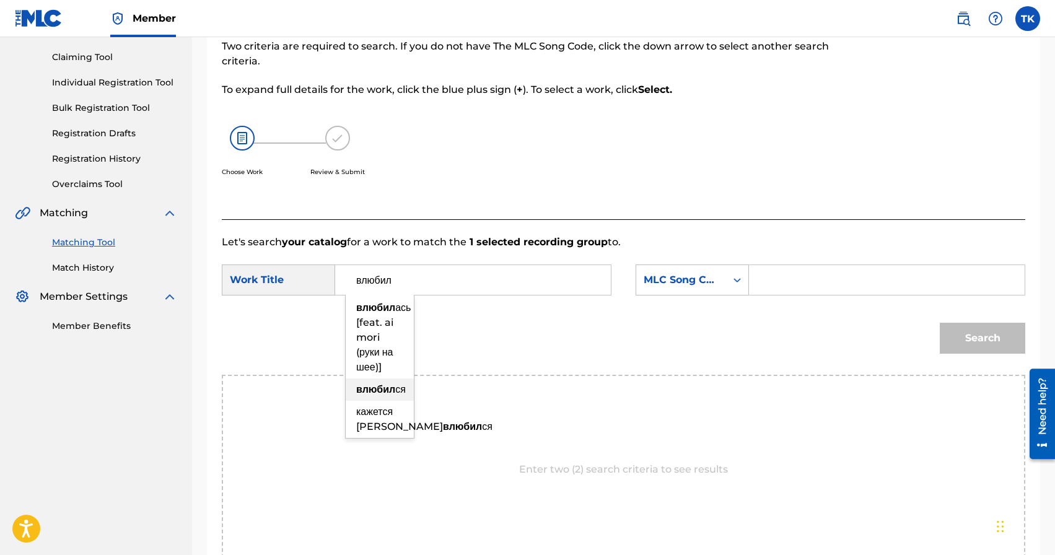
click at [376, 391] on strong "влюбил" at bounding box center [375, 390] width 39 height 12
type input "влюбился"
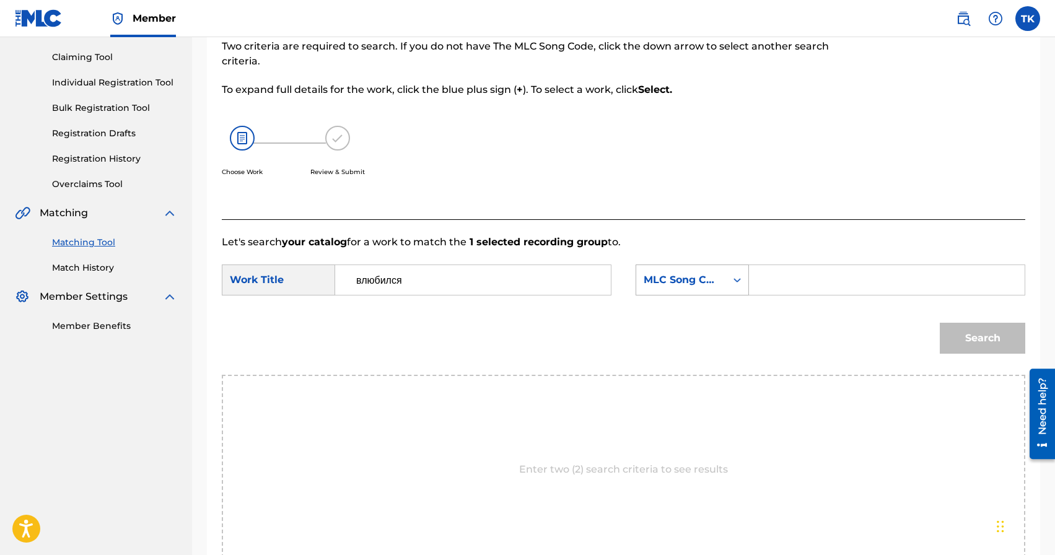
click at [707, 280] on div "MLC Song Code" at bounding box center [681, 280] width 75 height 15
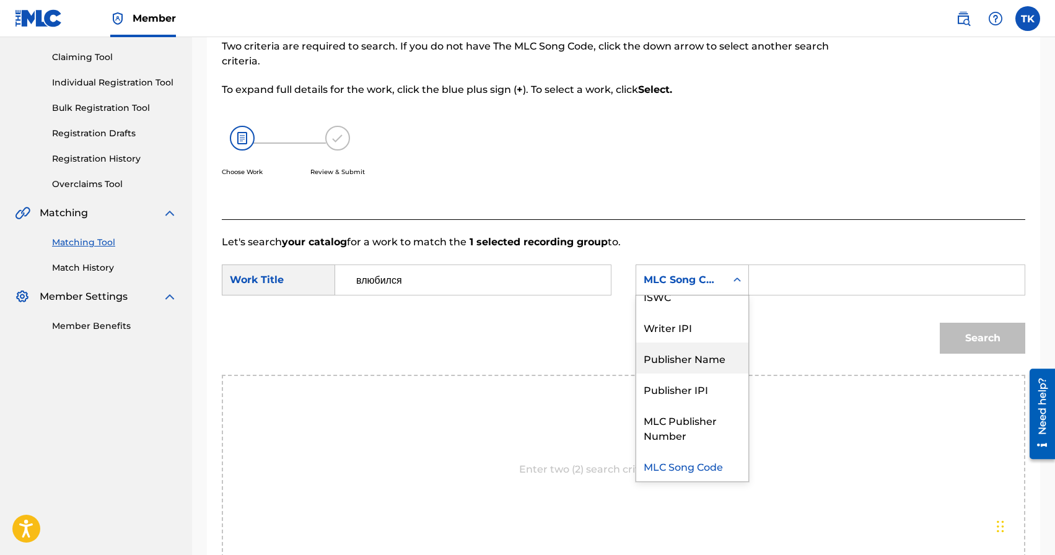
click at [696, 360] on div "Publisher Name" at bounding box center [692, 358] width 112 height 31
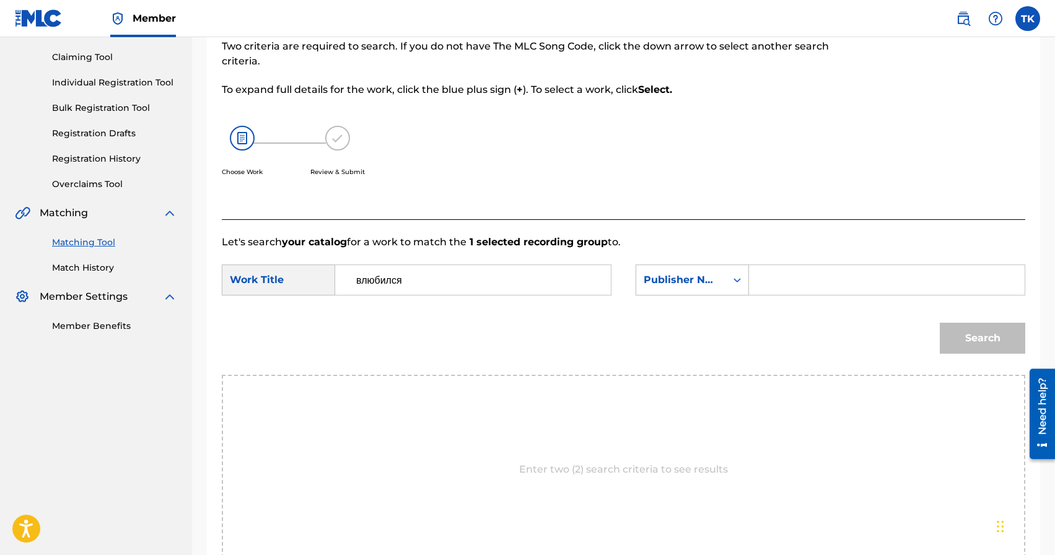
click at [780, 284] on input "Search Form" at bounding box center [887, 280] width 255 height 30
type input "INFINITY MUSIC"
click at [967, 341] on button "Search" at bounding box center [983, 338] width 86 height 31
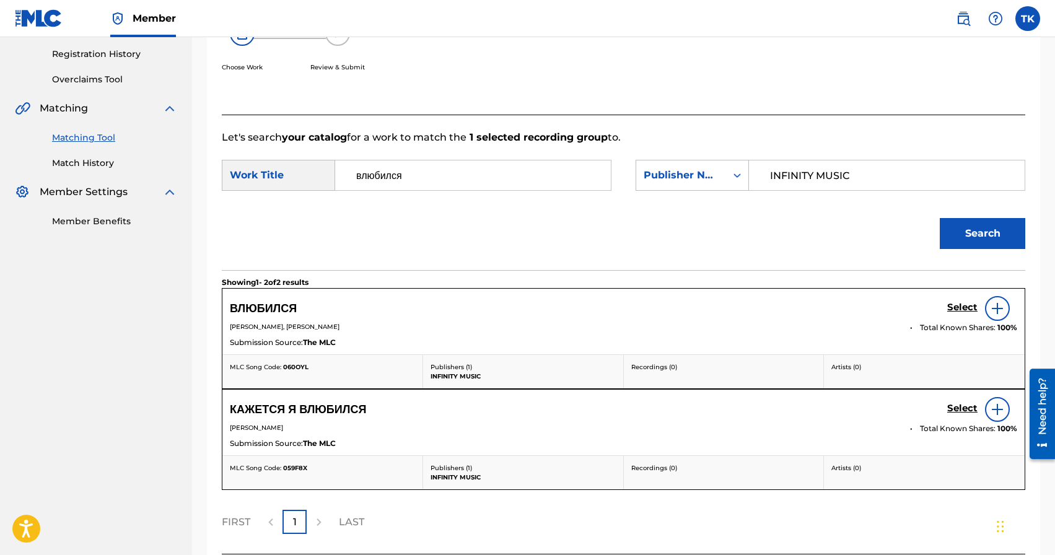
scroll to position [236, 0]
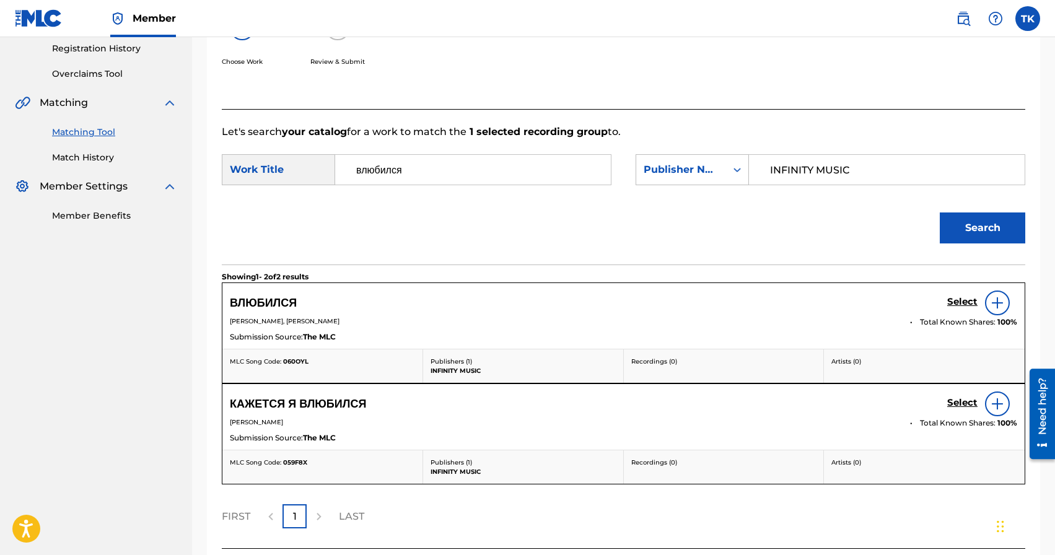
click at [957, 301] on h5 "Select" at bounding box center [963, 302] width 30 height 12
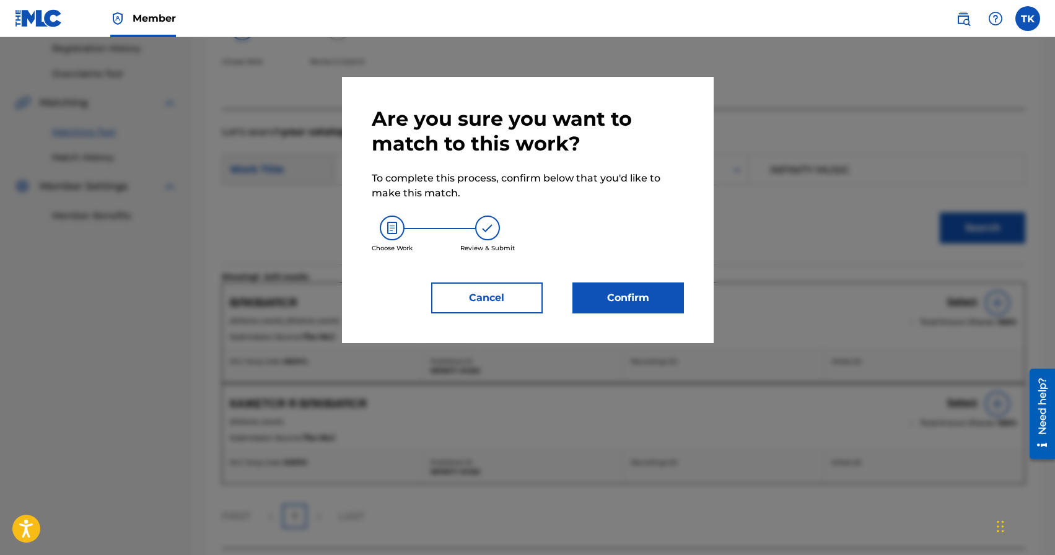
click at [642, 299] on button "Confirm" at bounding box center [629, 298] width 112 height 31
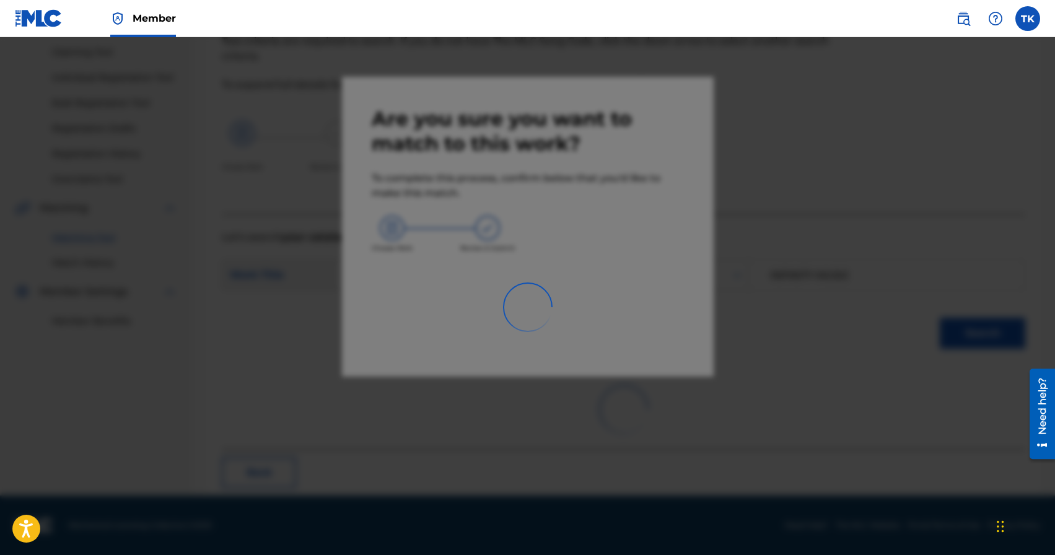
scroll to position [37, 0]
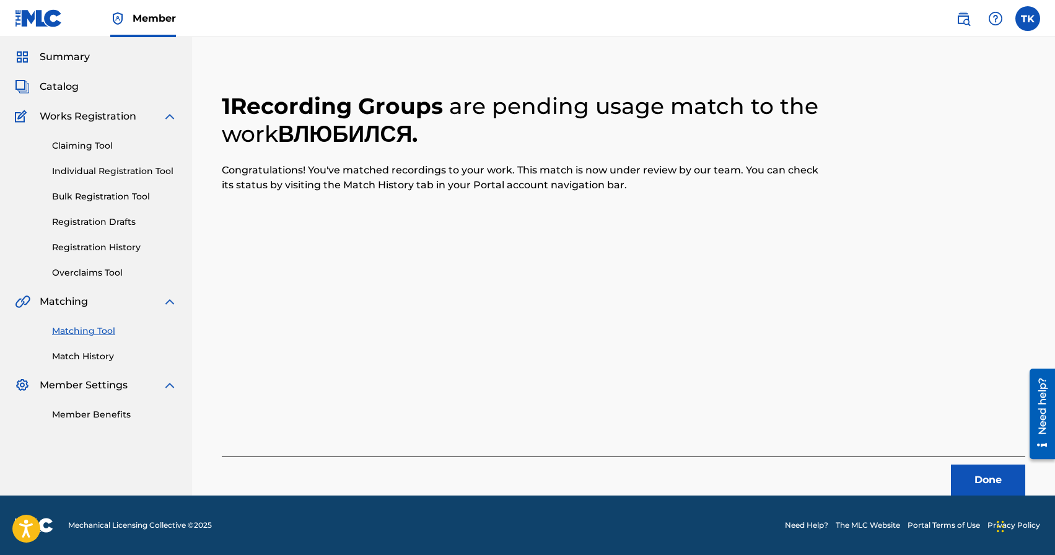
click at [962, 478] on button "Done" at bounding box center [988, 480] width 74 height 31
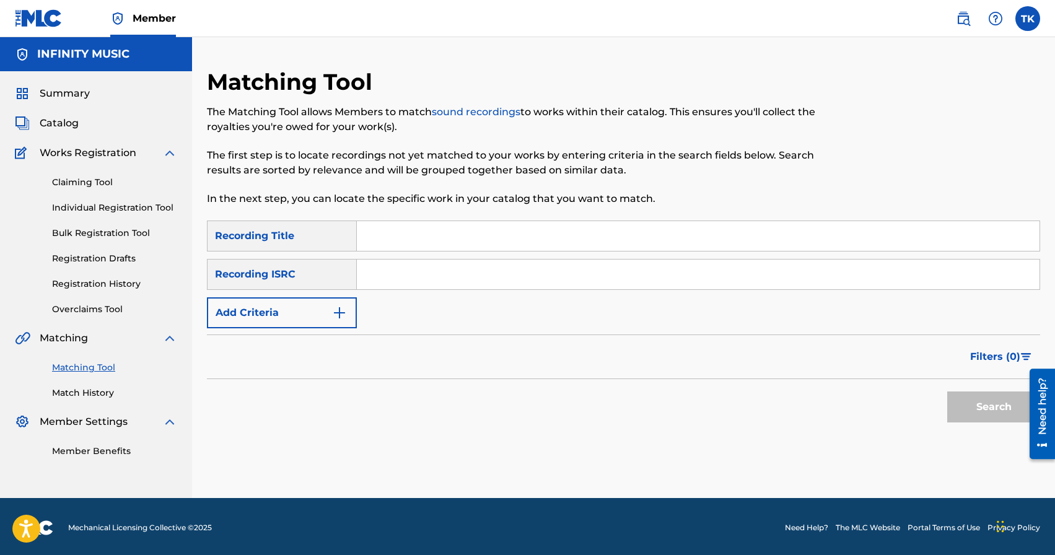
click at [439, 237] on input "Search Form" at bounding box center [698, 236] width 683 height 30
type input "k"
click at [105, 392] on link "Match History" at bounding box center [114, 393] width 125 height 13
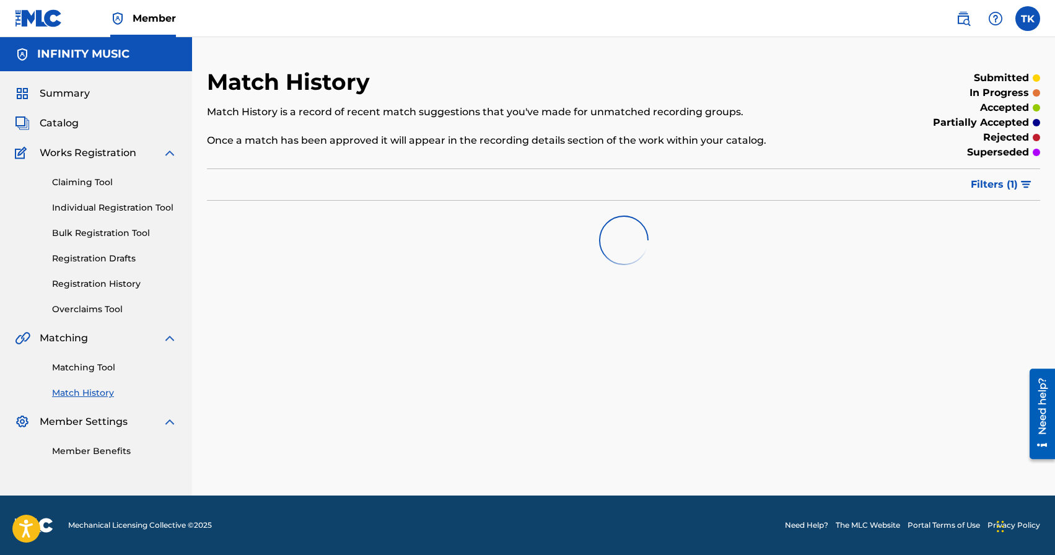
click at [995, 187] on span "Filters ( 1 )" at bounding box center [994, 184] width 47 height 15
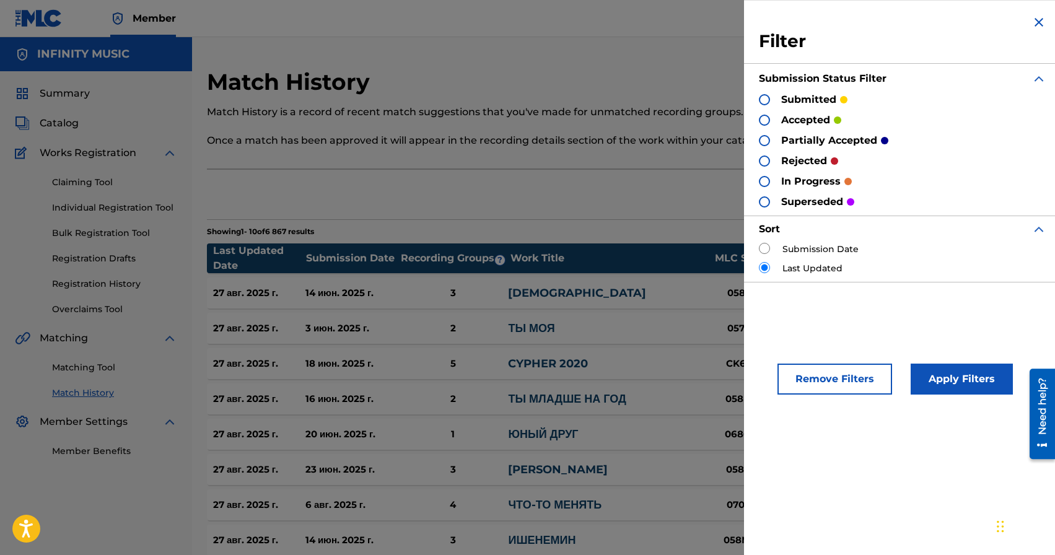
click at [761, 251] on input "radio" at bounding box center [764, 248] width 11 height 11
radio input "true"
click at [962, 385] on button "Apply Filters" at bounding box center [962, 379] width 102 height 31
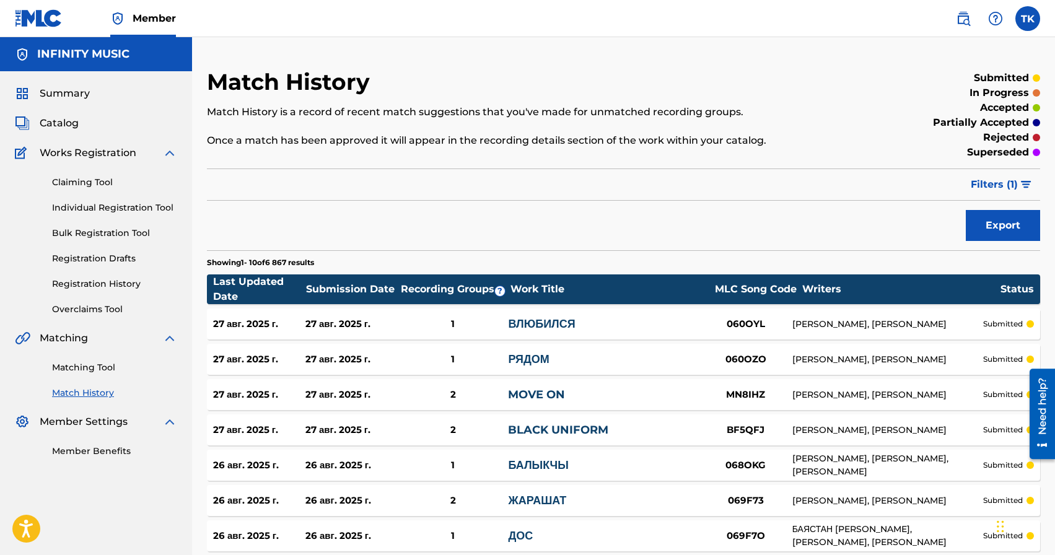
click at [94, 366] on link "Matching Tool" at bounding box center [114, 367] width 125 height 13
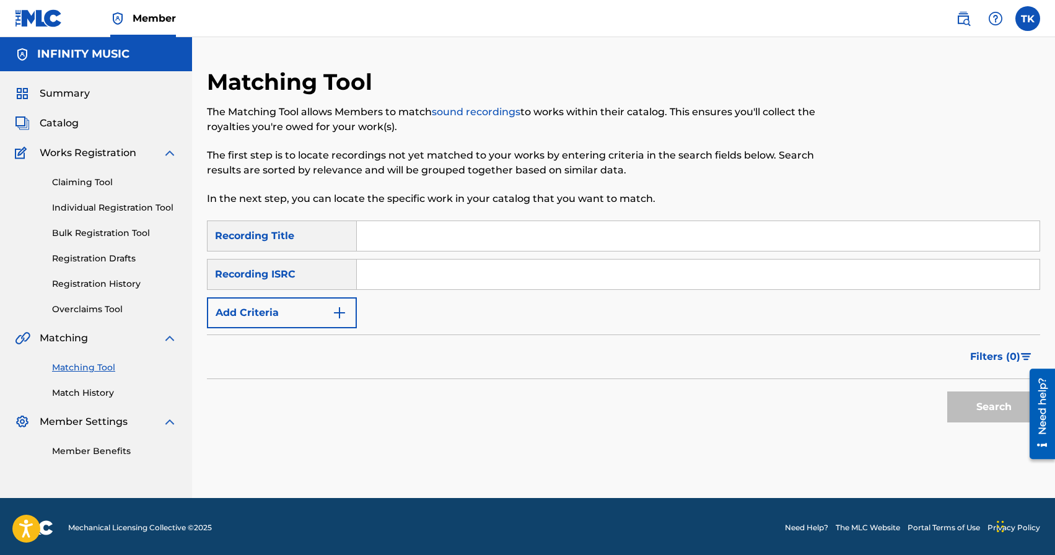
click at [490, 239] on input "Search Form" at bounding box center [698, 236] width 683 height 30
type input "легко"
click at [299, 320] on button "Add Criteria" at bounding box center [282, 312] width 150 height 31
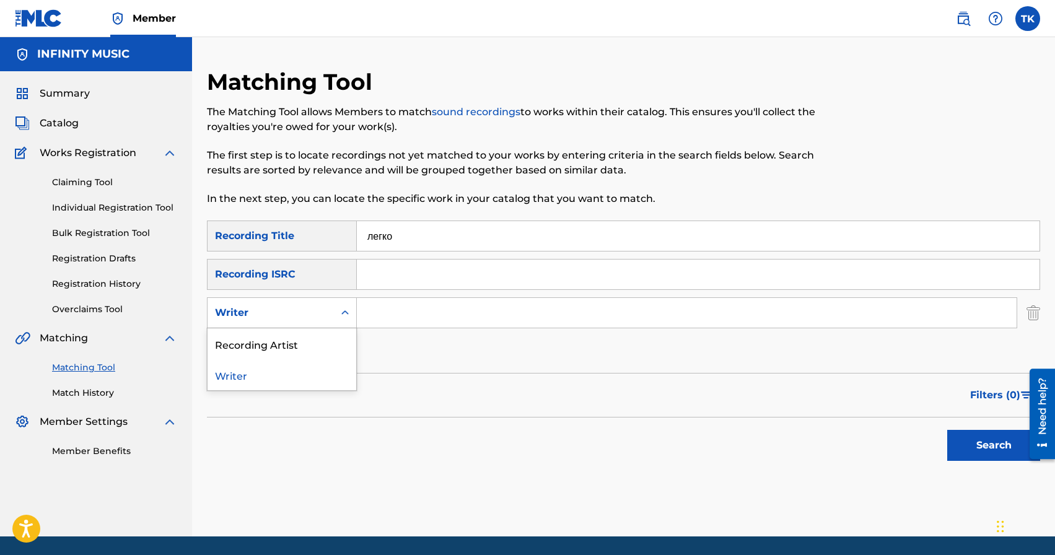
click at [299, 320] on div "Writer" at bounding box center [271, 313] width 112 height 15
click at [299, 346] on div "Recording Artist" at bounding box center [282, 343] width 149 height 31
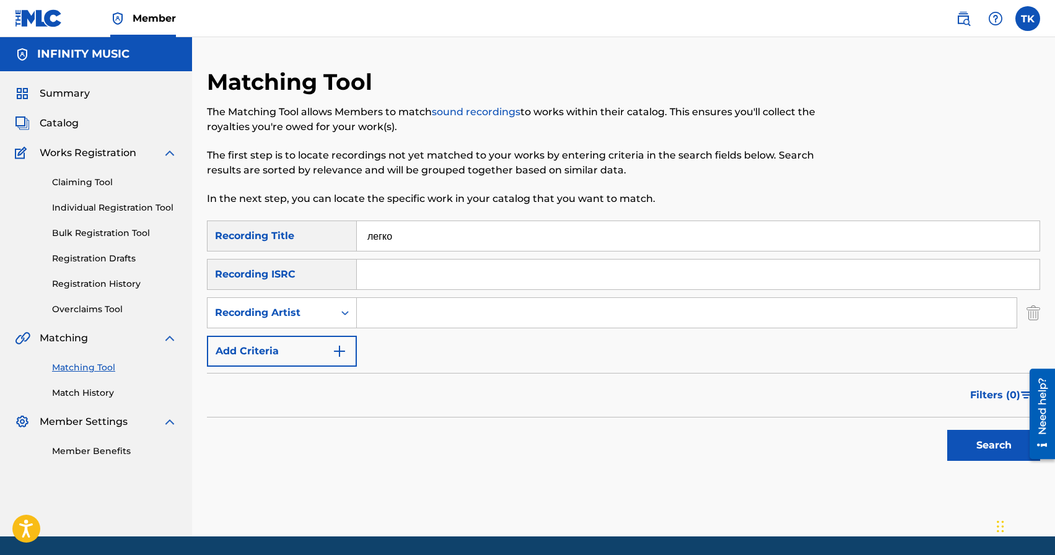
click at [389, 319] on input "Search Form" at bounding box center [687, 313] width 660 height 30
type input "Bomber J"
click at [961, 442] on button "Search" at bounding box center [994, 445] width 93 height 31
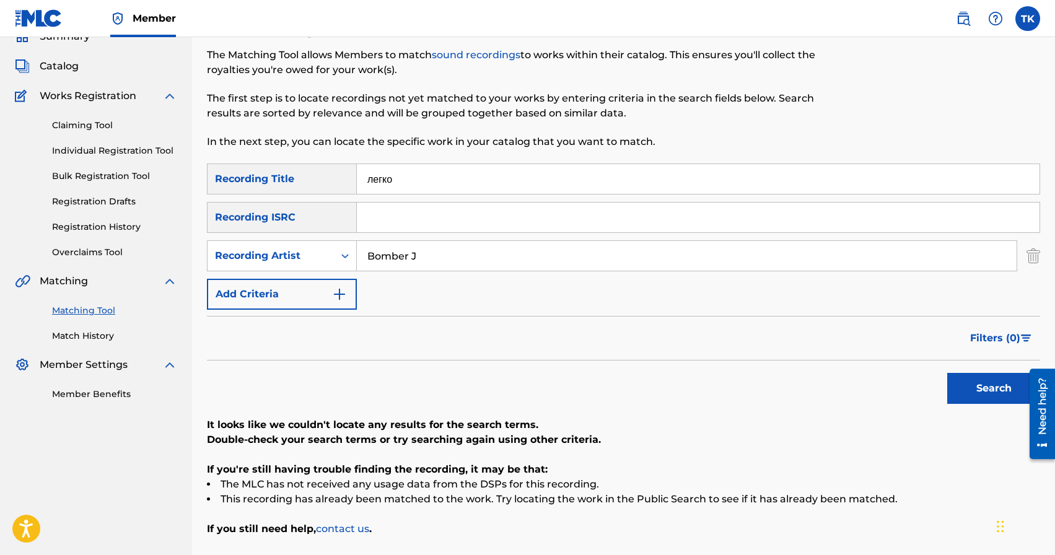
scroll to position [56, 0]
click at [980, 395] on button "Search" at bounding box center [994, 389] width 93 height 31
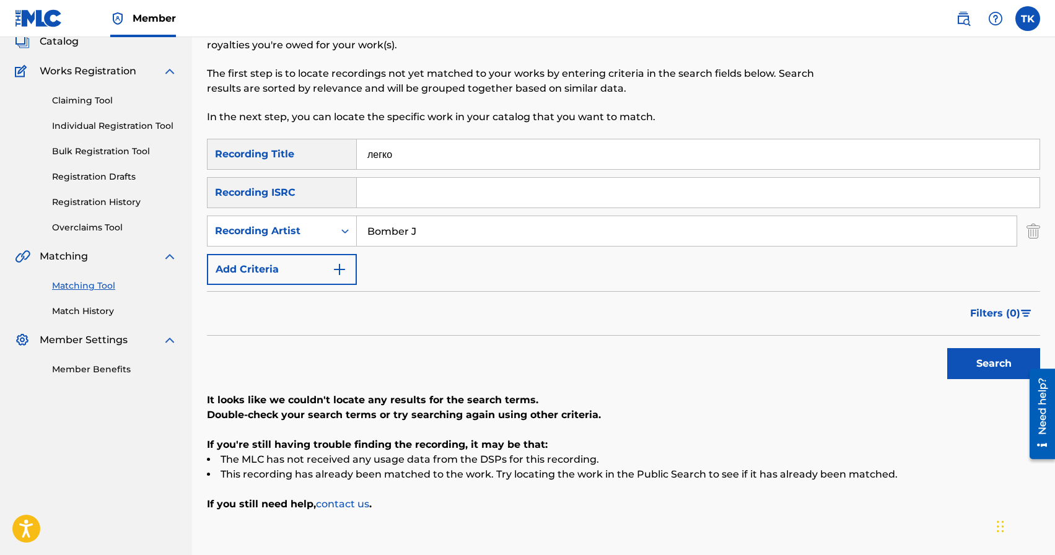
scroll to position [71, 0]
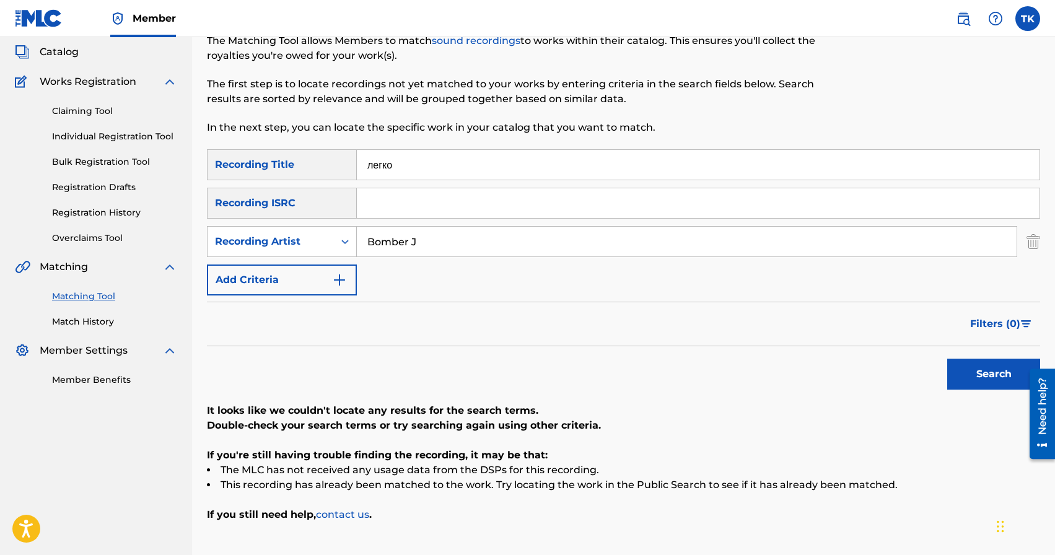
click at [462, 155] on input "легко" at bounding box center [698, 165] width 683 height 30
type input "v"
type input "марафон"
click at [439, 238] on input "Bomber J" at bounding box center [687, 242] width 660 height 30
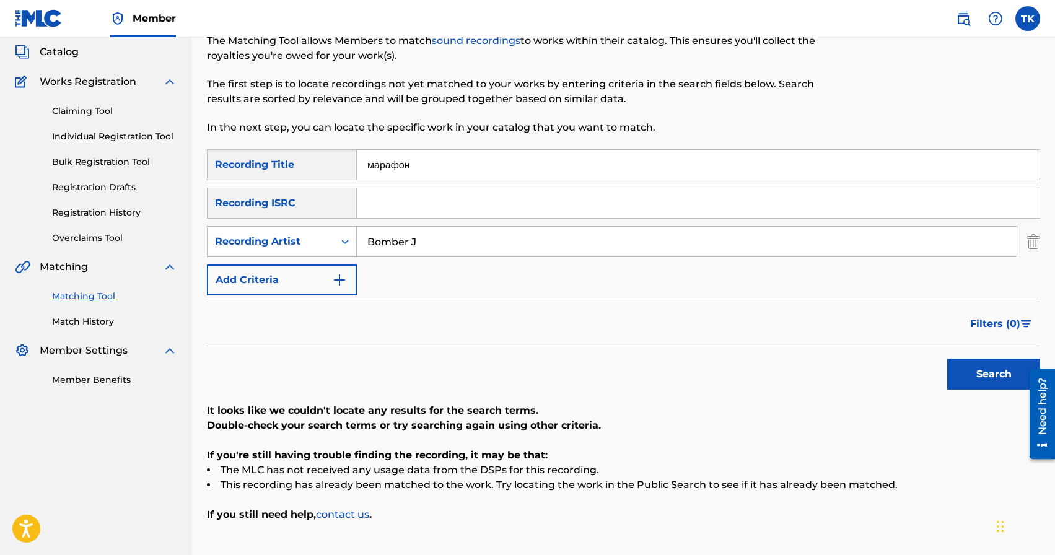
click at [439, 238] on input "Bomber J" at bounding box center [687, 242] width 660 height 30
type input "bosstard"
click at [1000, 379] on button "Search" at bounding box center [994, 374] width 93 height 31
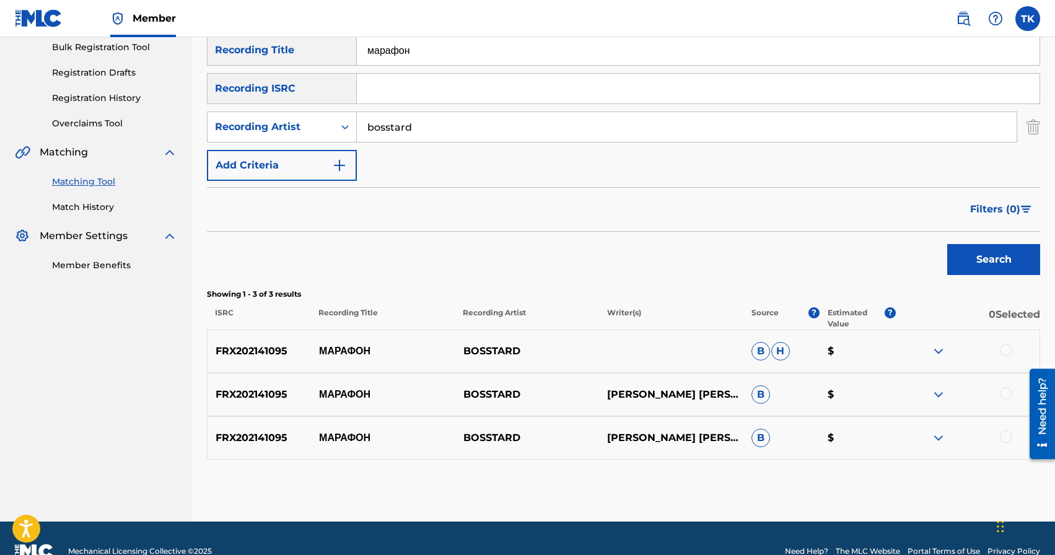
scroll to position [212, 0]
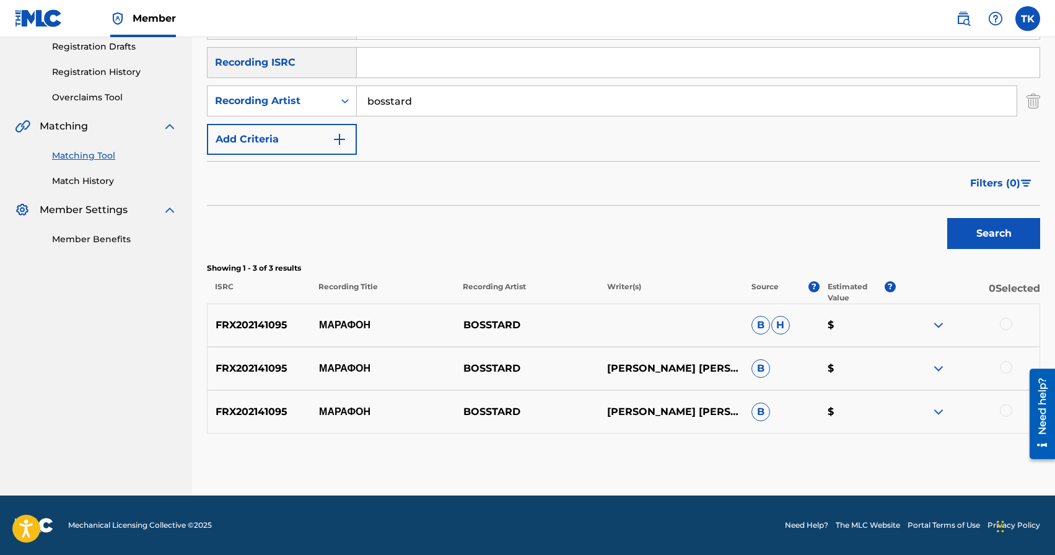
click at [1005, 408] on div at bounding box center [1006, 411] width 12 height 12
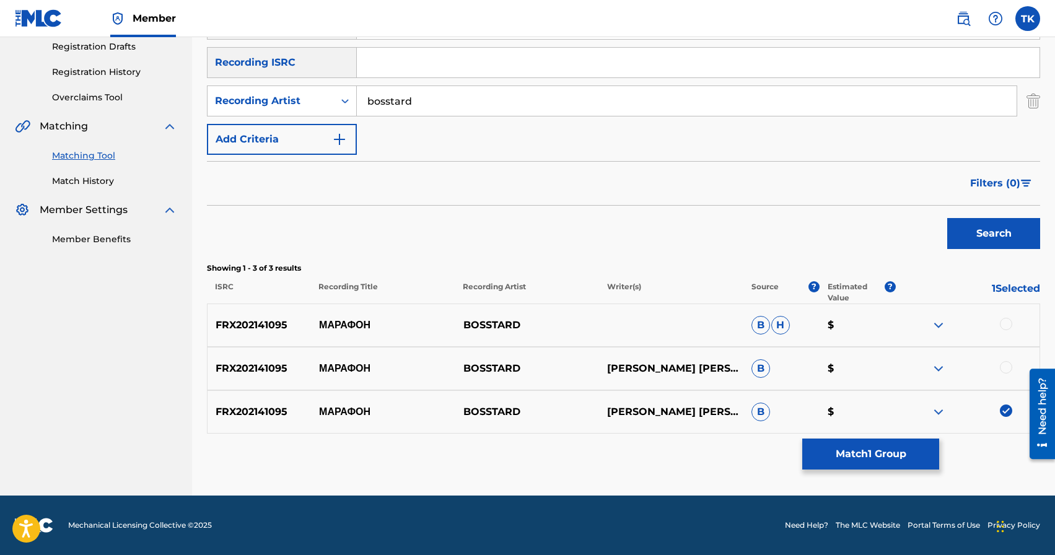
click at [1006, 371] on div at bounding box center [1006, 367] width 12 height 12
click at [1005, 320] on div at bounding box center [1006, 324] width 12 height 12
click at [868, 452] on button "Match 3 Groups" at bounding box center [871, 454] width 137 height 31
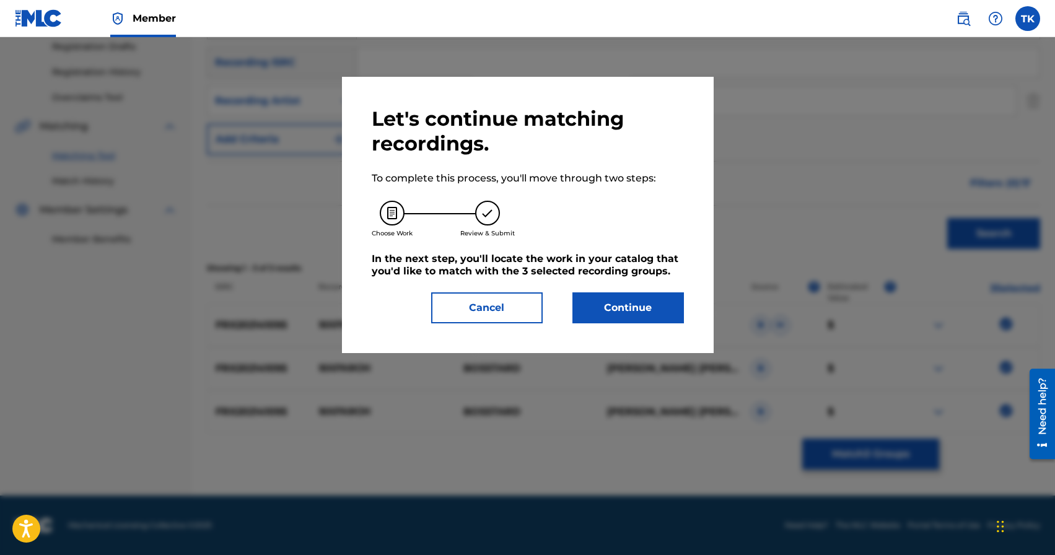
click at [646, 312] on button "Continue" at bounding box center [629, 308] width 112 height 31
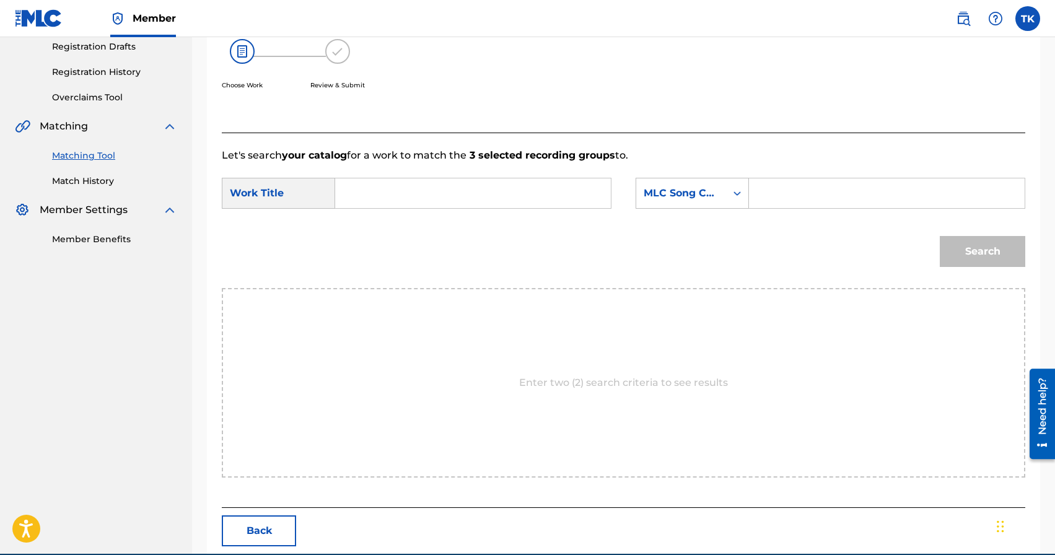
click at [493, 177] on form "SearchWithCriteria09ce15c2-35f1-4531-a41d-79a777e5b32d Work Title SearchWithCri…" at bounding box center [624, 225] width 804 height 125
click at [493, 189] on input "Search Form" at bounding box center [473, 193] width 255 height 30
type input "марафон"
click at [401, 226] on strong "марафон" at bounding box center [378, 221] width 45 height 12
click at [712, 215] on div "SearchWithCriteria09ce15c2-35f1-4531-a41d-79a777e5b32d Work Title марафон Searc…" at bounding box center [624, 197] width 804 height 38
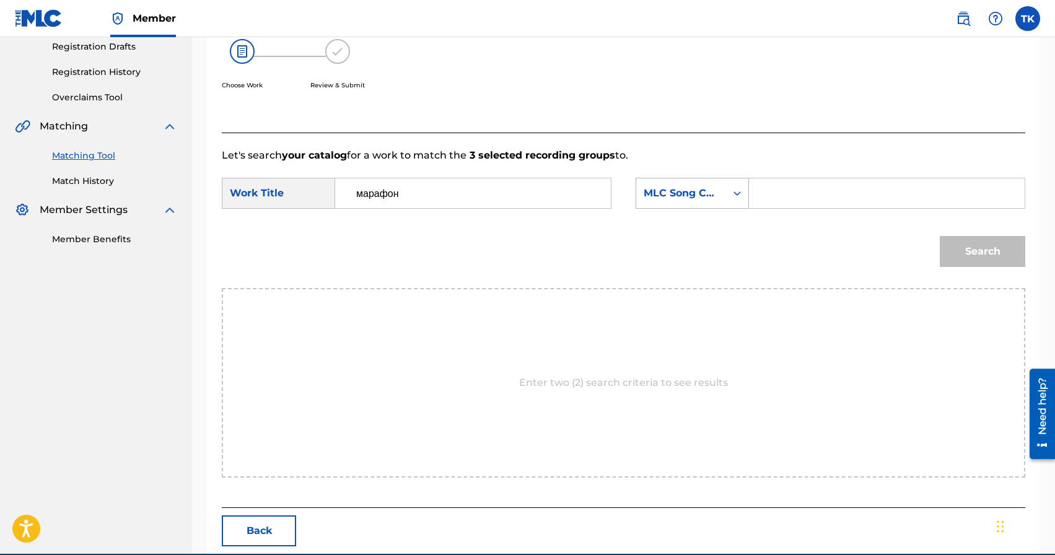
click at [716, 205] on div "MLC Song Code" at bounding box center [692, 193] width 113 height 31
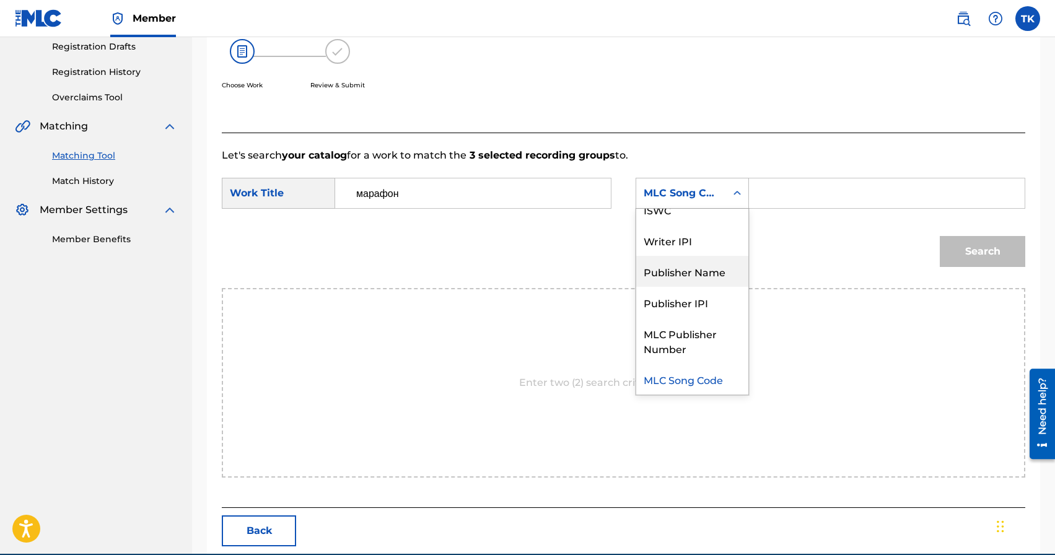
click at [707, 262] on div "Publisher Name" at bounding box center [692, 271] width 112 height 31
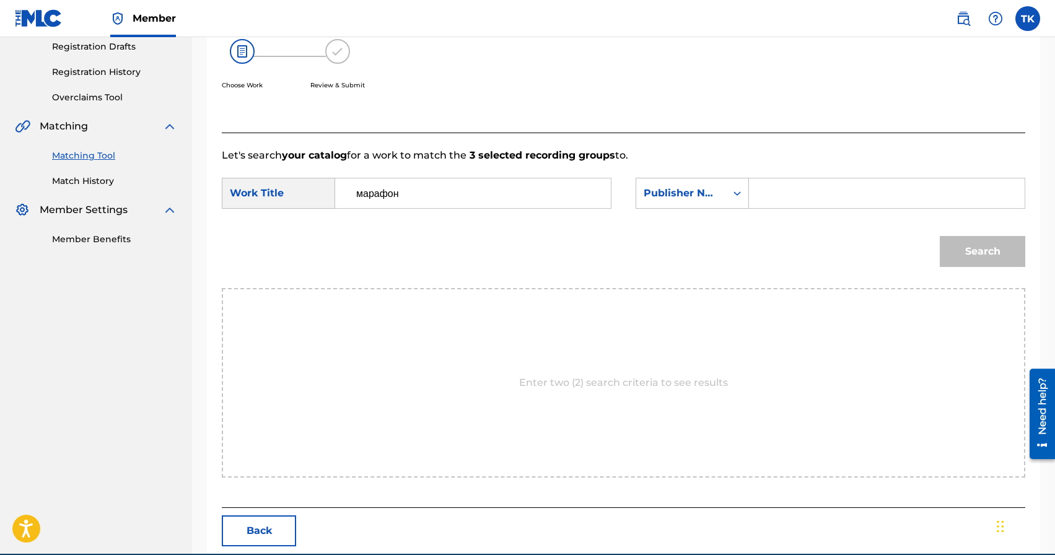
click at [786, 192] on input "Search Form" at bounding box center [887, 193] width 255 height 30
type input "INFINITY MUSIC"
click at [957, 251] on button "Search" at bounding box center [983, 251] width 86 height 31
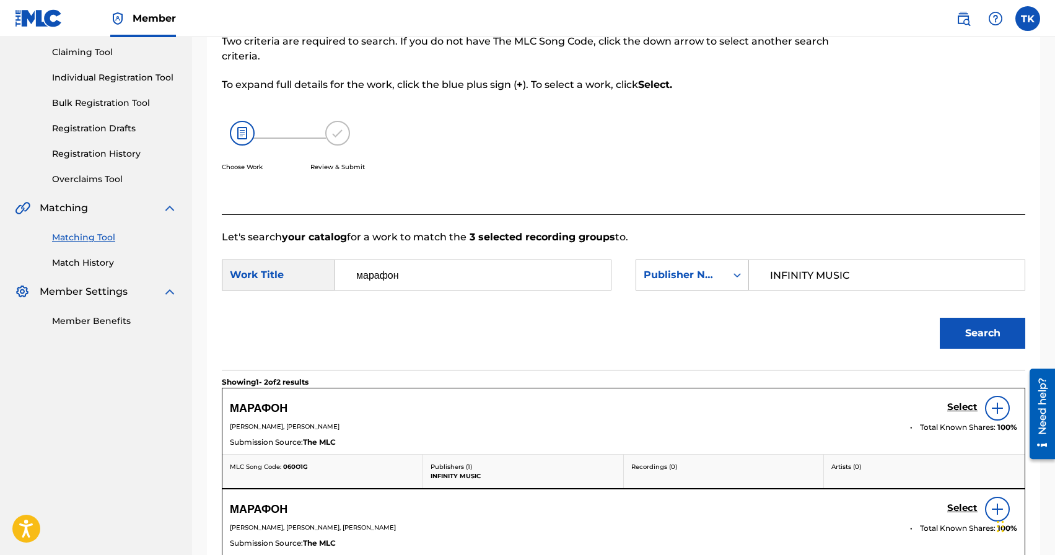
scroll to position [212, 0]
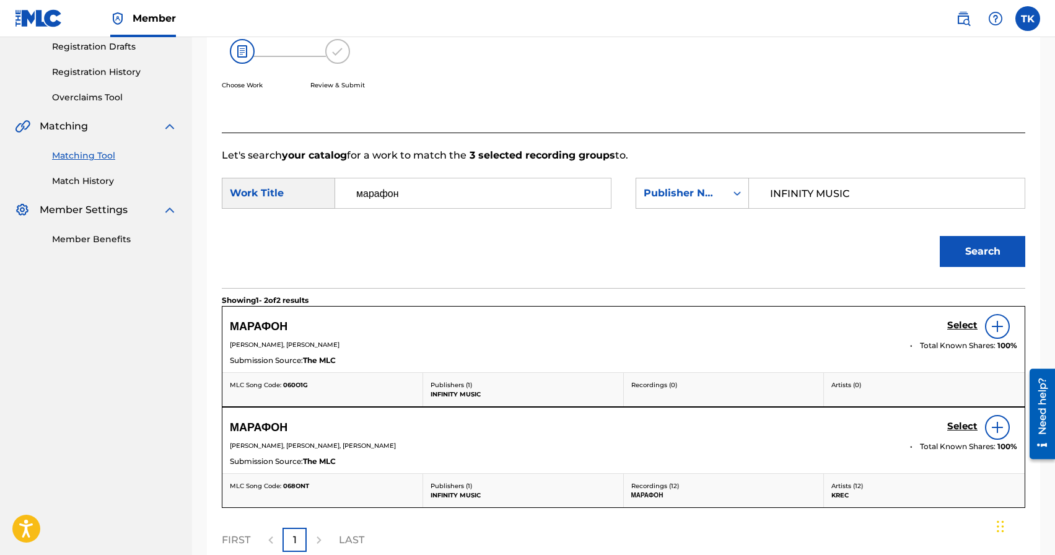
click at [962, 327] on h5 "Select" at bounding box center [963, 326] width 30 height 12
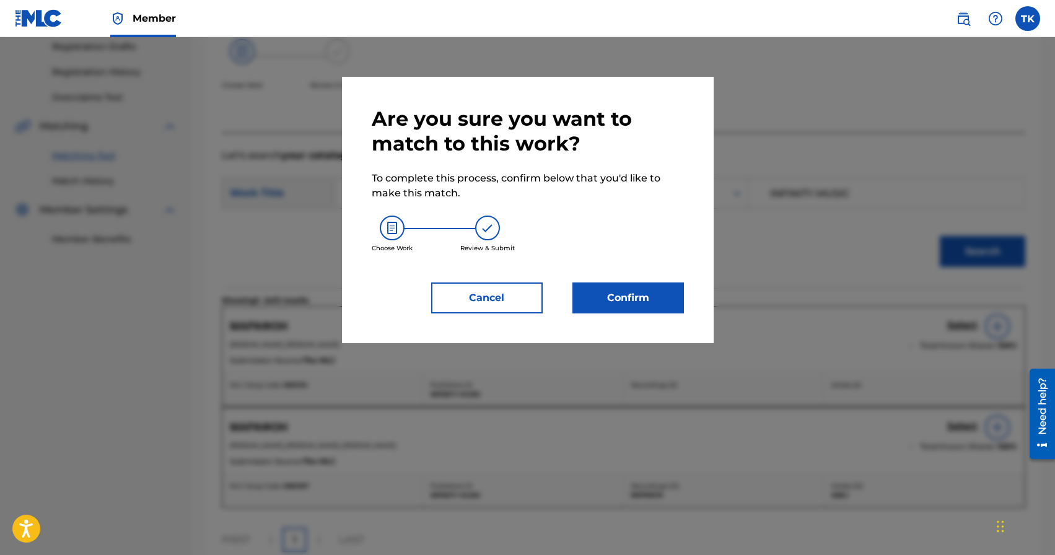
click at [661, 301] on button "Confirm" at bounding box center [629, 298] width 112 height 31
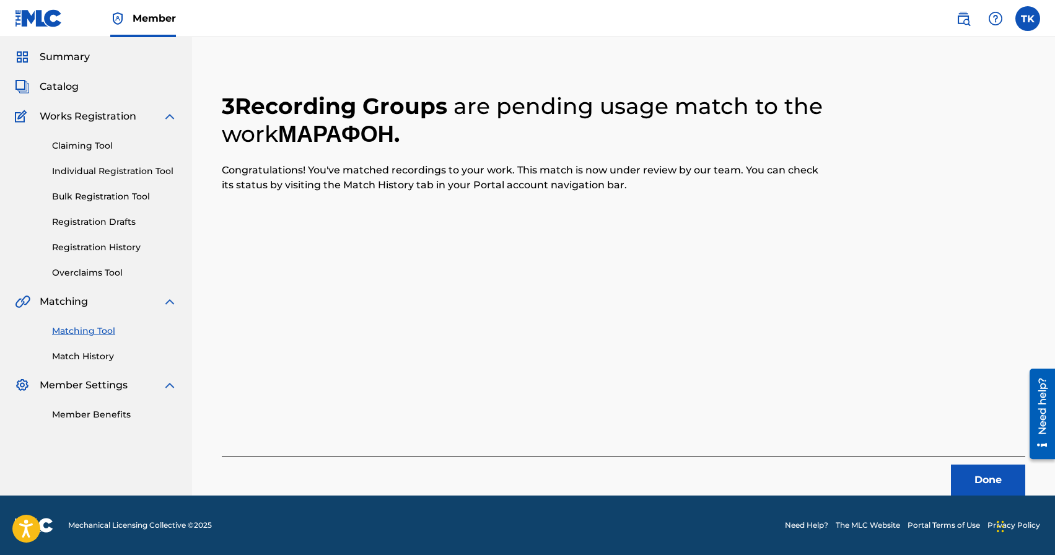
scroll to position [37, 0]
click at [977, 477] on button "Done" at bounding box center [988, 480] width 74 height 31
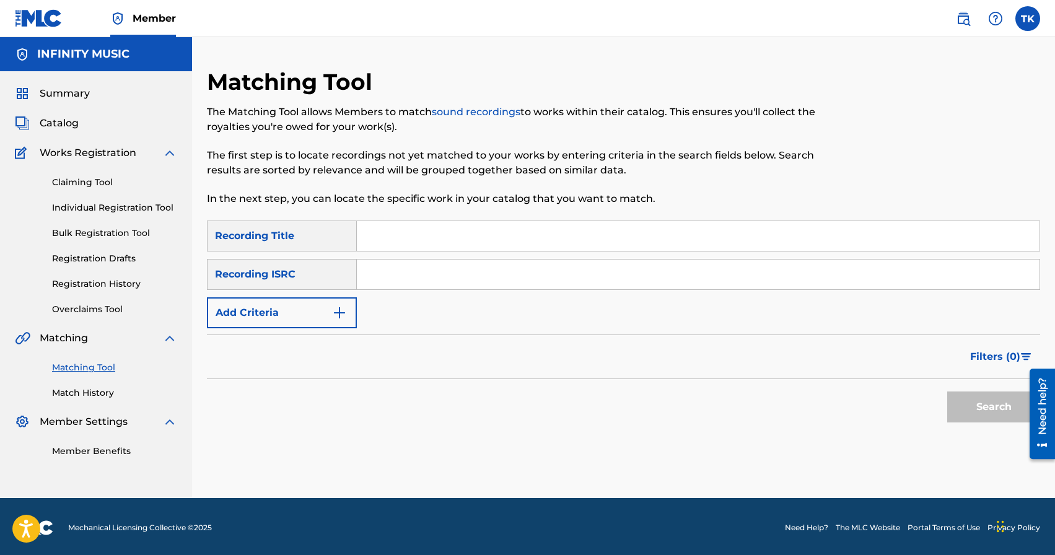
click at [464, 232] on input "Search Form" at bounding box center [698, 236] width 683 height 30
type input "c"
type input "сваги"
click at [332, 315] on img "Search Form" at bounding box center [339, 313] width 15 height 15
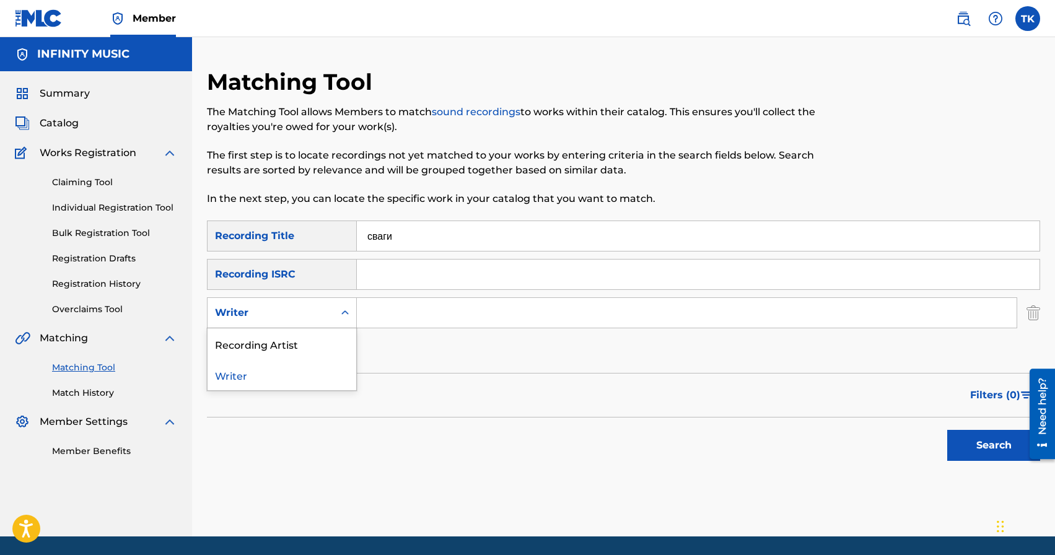
click at [332, 315] on div "Writer" at bounding box center [271, 313] width 126 height 24
click at [327, 344] on div "Recording Artist" at bounding box center [282, 343] width 149 height 31
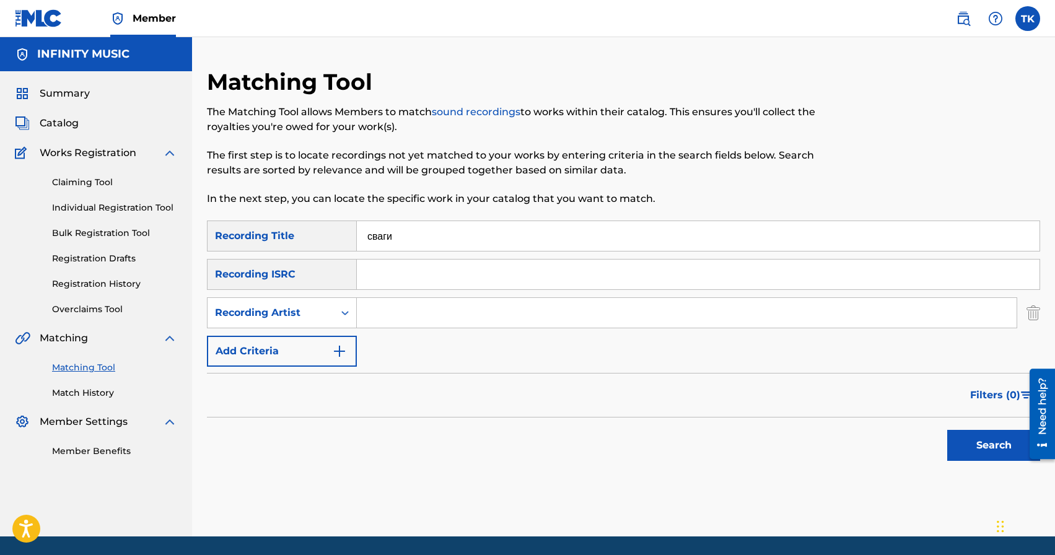
click at [407, 326] on input "Search Form" at bounding box center [687, 313] width 660 height 30
type input "bosstard"
click at [964, 439] on button "Search" at bounding box center [994, 445] width 93 height 31
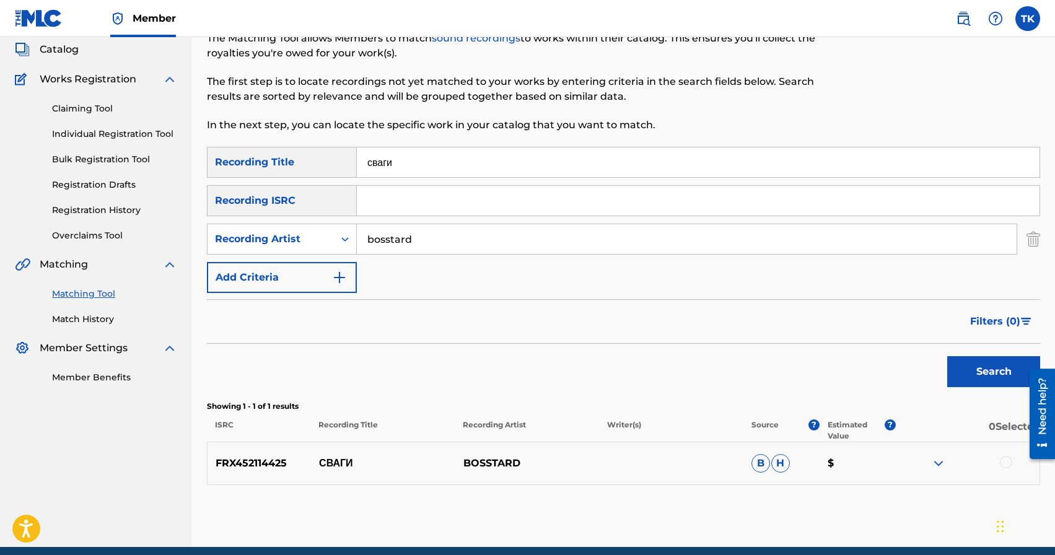
scroll to position [125, 0]
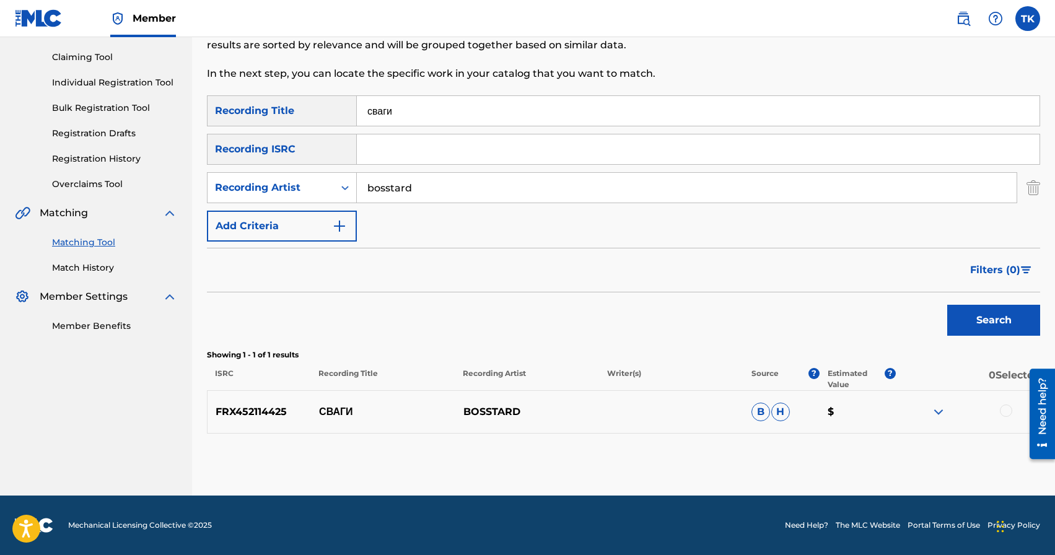
click at [1003, 412] on div at bounding box center [1006, 411] width 12 height 12
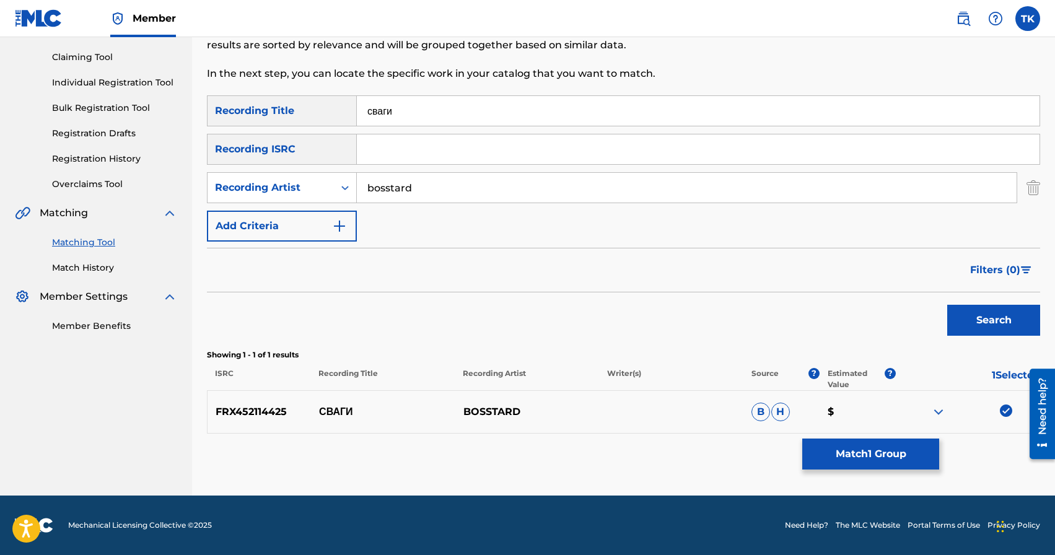
click at [891, 456] on button "Match 1 Group" at bounding box center [871, 454] width 137 height 31
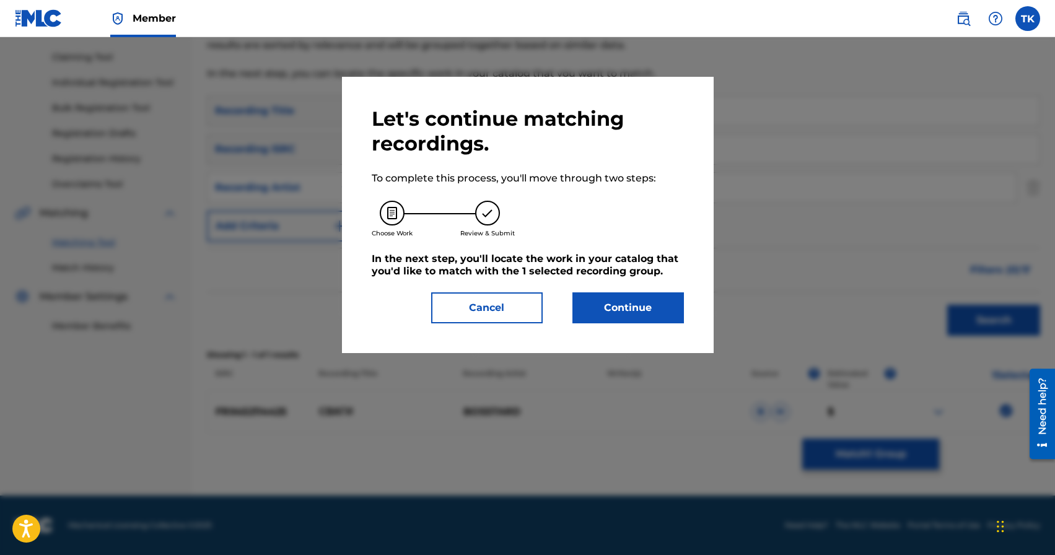
click at [656, 316] on button "Continue" at bounding box center [629, 308] width 112 height 31
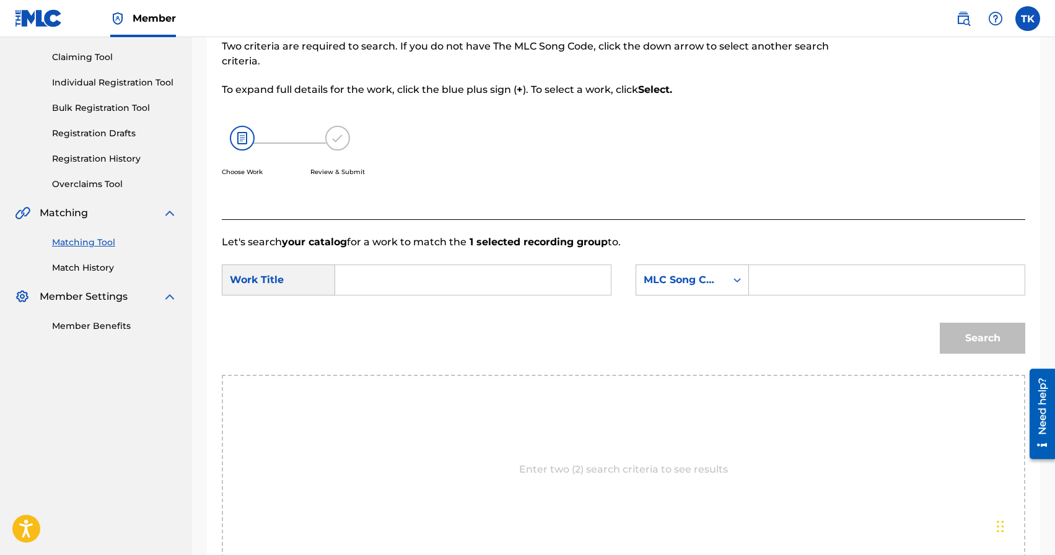
click at [488, 286] on input "Search Form" at bounding box center [473, 280] width 255 height 30
type input "c"
type input "сваги"
click at [384, 310] on strong "сваги" at bounding box center [369, 308] width 27 height 12
click at [691, 282] on div "MLC Song Code" at bounding box center [681, 280] width 75 height 15
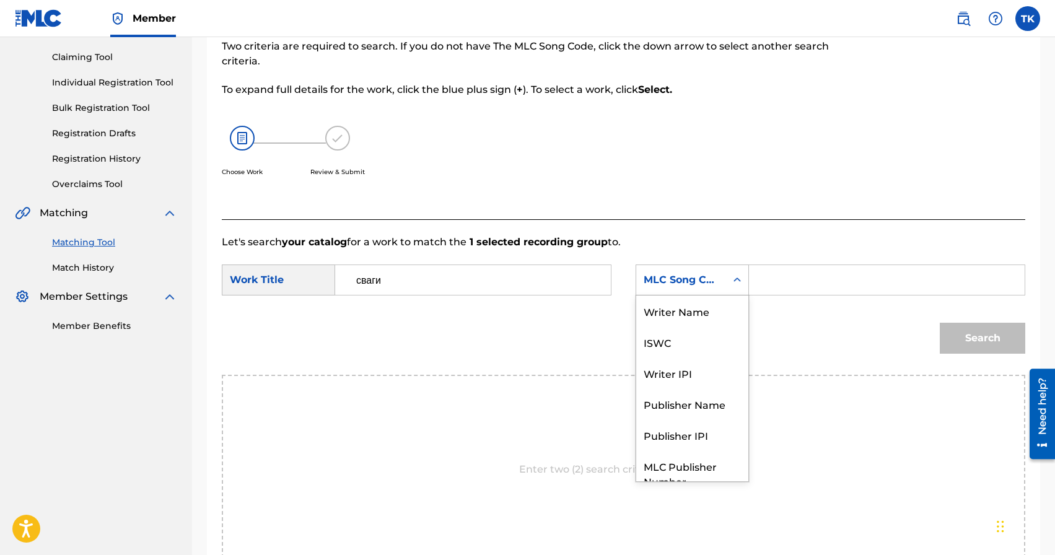
scroll to position [46, 0]
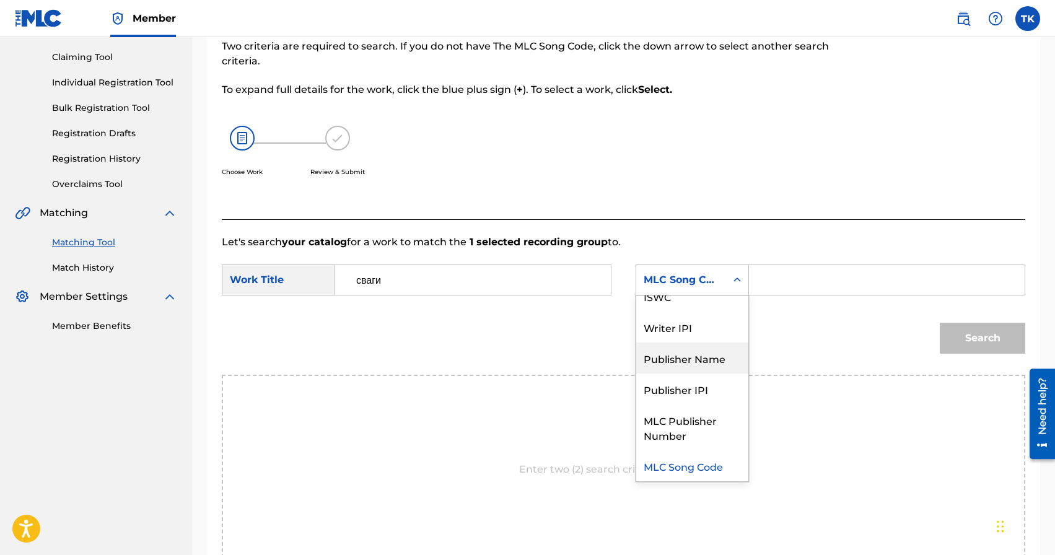
click at [688, 345] on div "Publisher Name" at bounding box center [692, 358] width 112 height 31
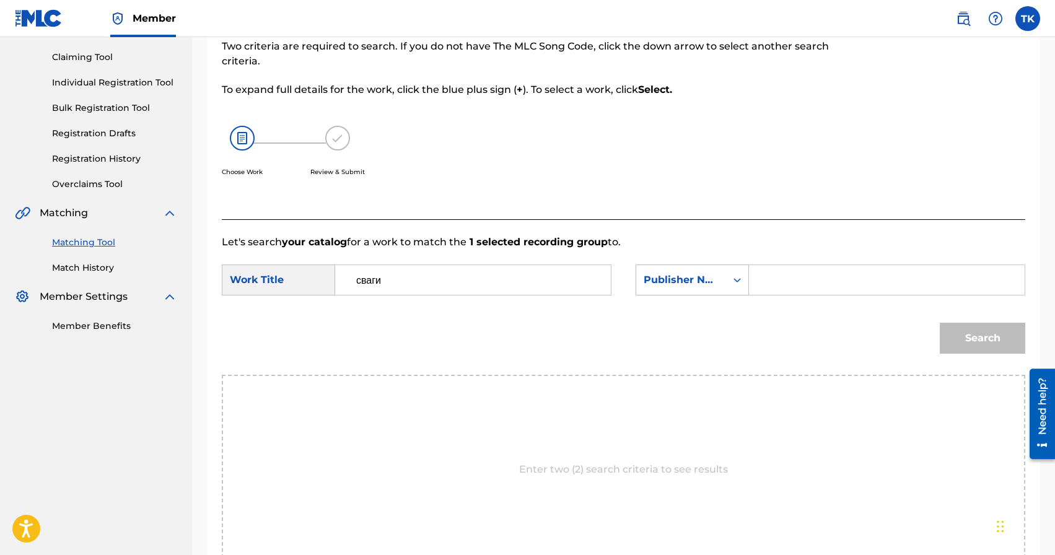
click at [776, 286] on input "Search Form" at bounding box center [887, 280] width 255 height 30
type input "INFINITY MUSIC"
click at [965, 341] on button "Search" at bounding box center [983, 338] width 86 height 31
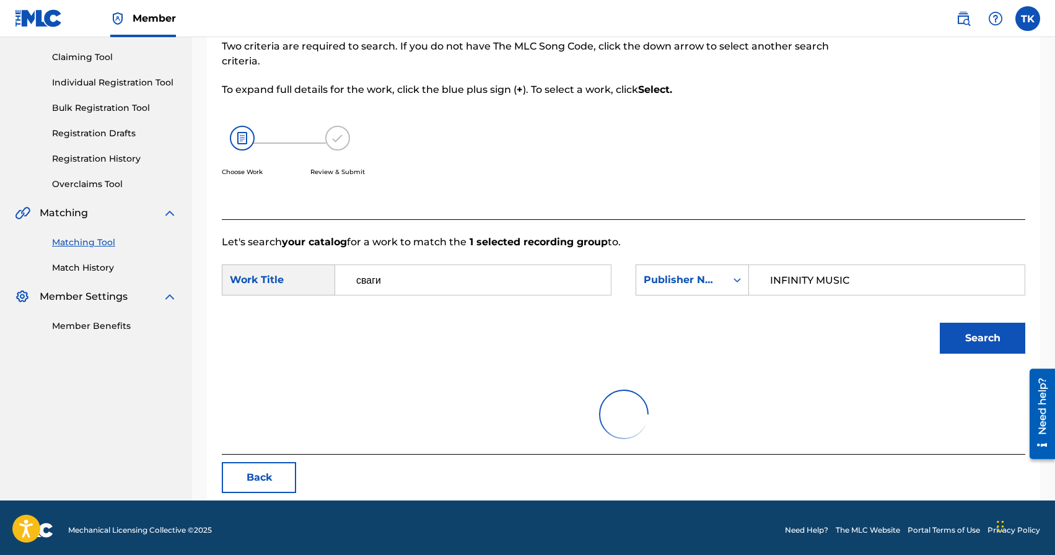
click at [744, 420] on div at bounding box center [624, 414] width 804 height 79
